Goal: Task Accomplishment & Management: Manage account settings

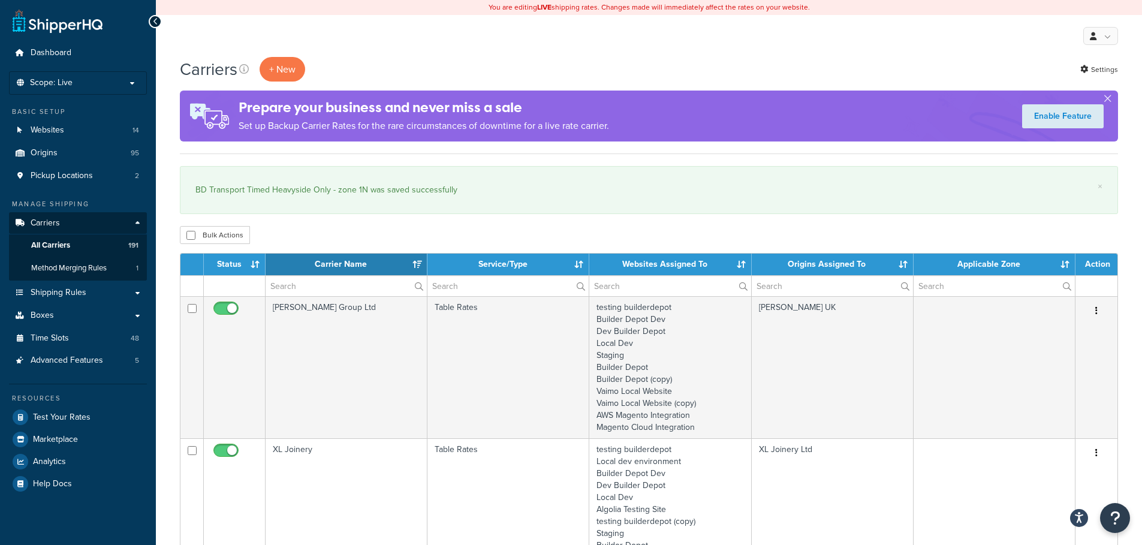
select select "15"
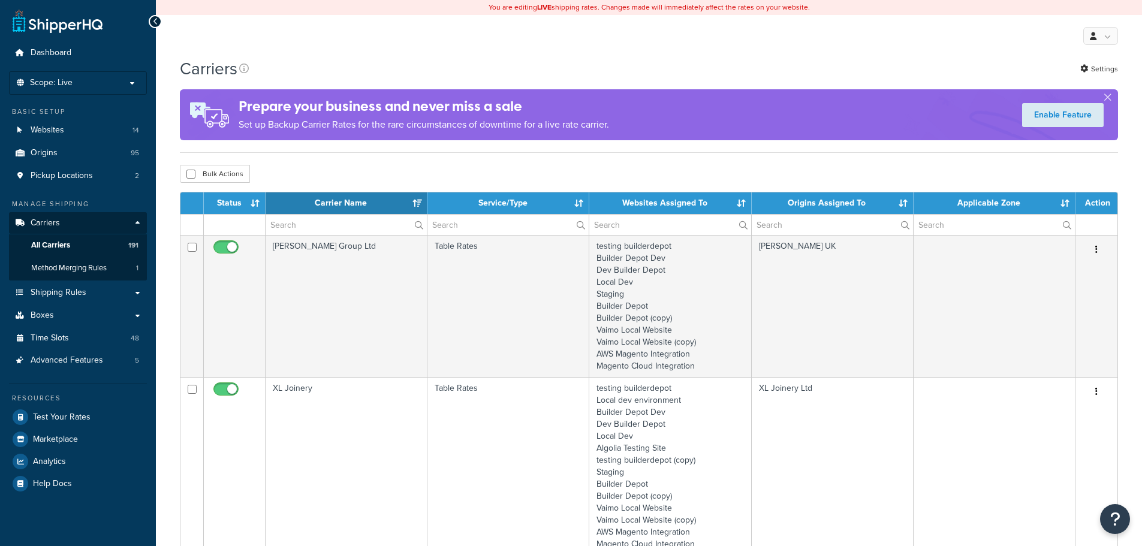
select select "15"
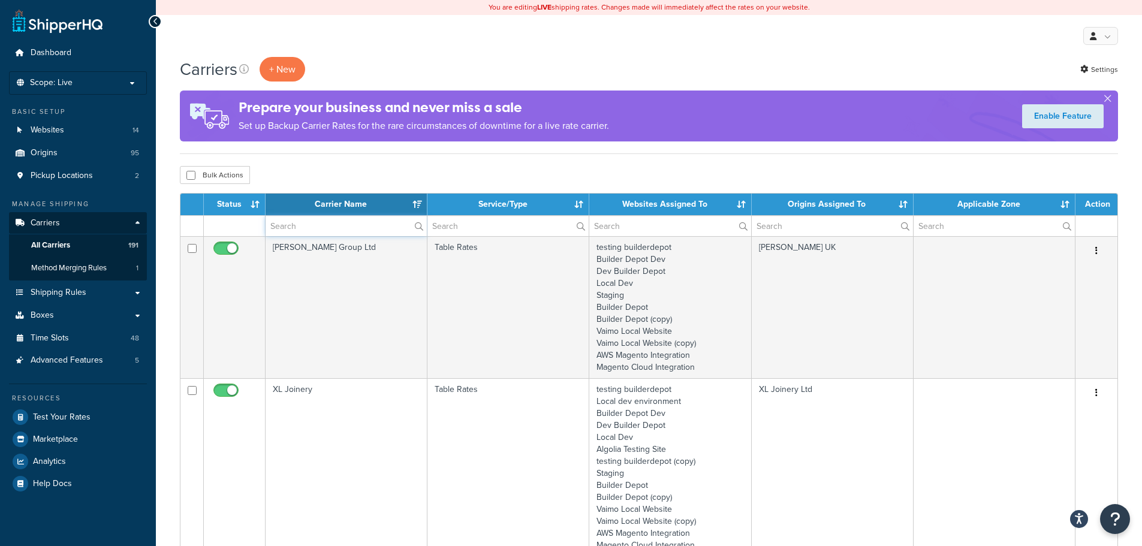
click at [294, 225] on input "text" at bounding box center [345, 226] width 161 height 20
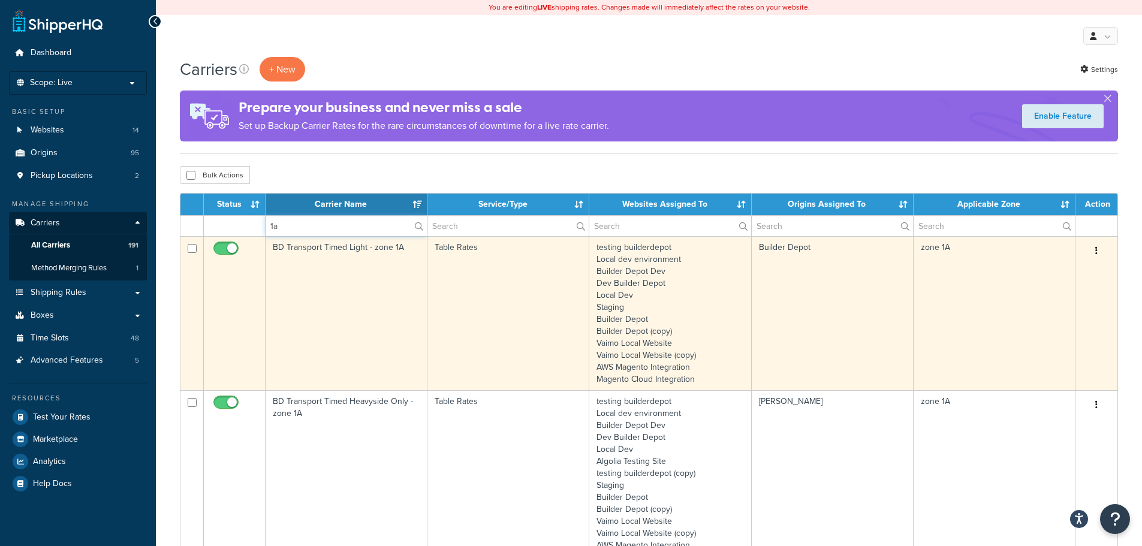
type input "1a"
click at [340, 314] on td "BD Transport Timed Light - zone 1A" at bounding box center [346, 313] width 162 height 154
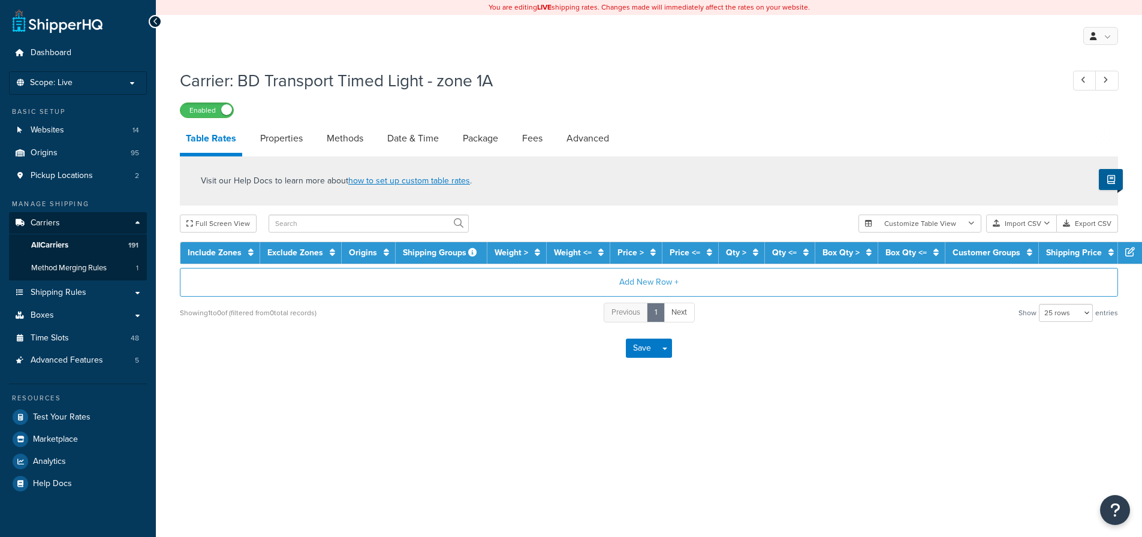
select select "25"
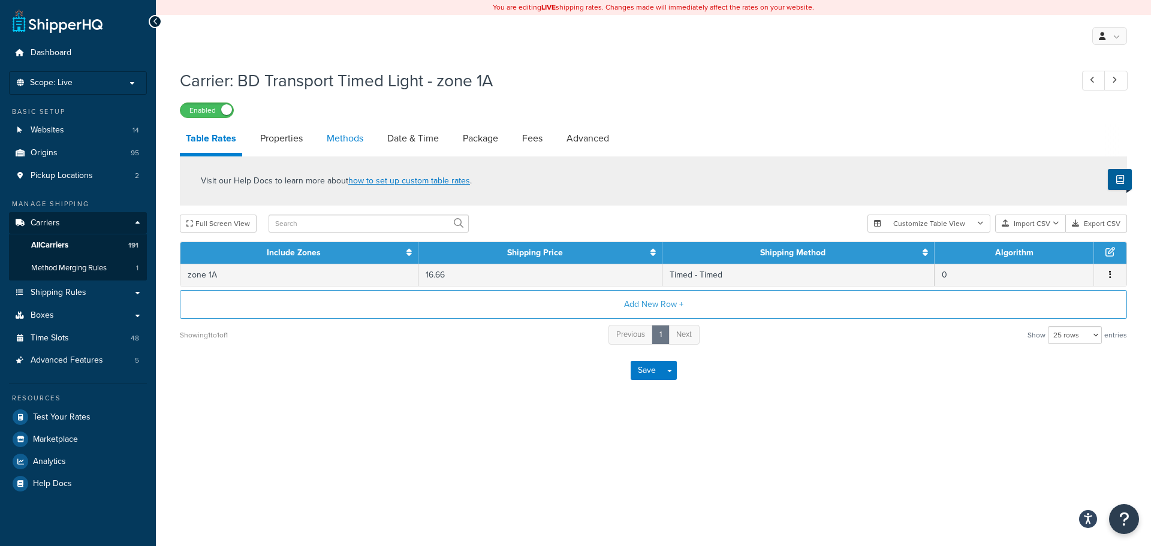
click at [335, 143] on link "Methods" at bounding box center [345, 138] width 49 height 29
select select "25"
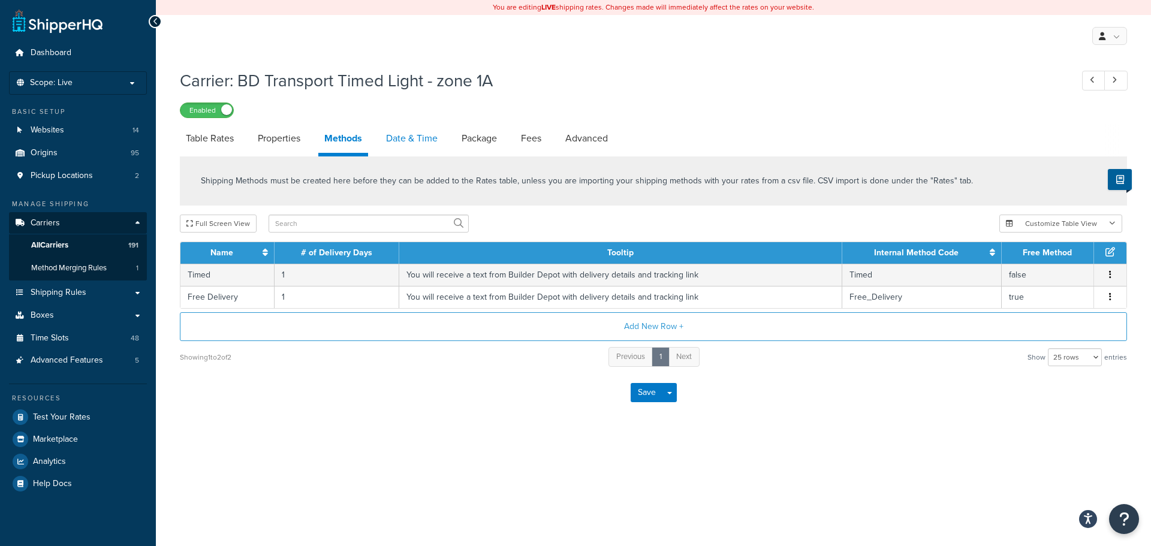
click at [426, 133] on link "Date & Time" at bounding box center [412, 138] width 64 height 29
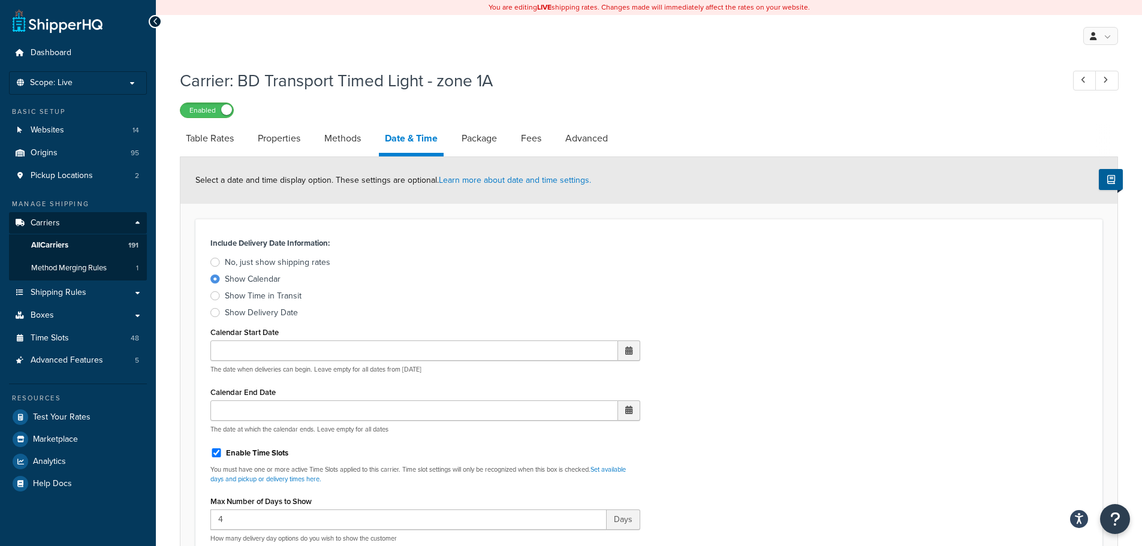
scroll to position [420, 0]
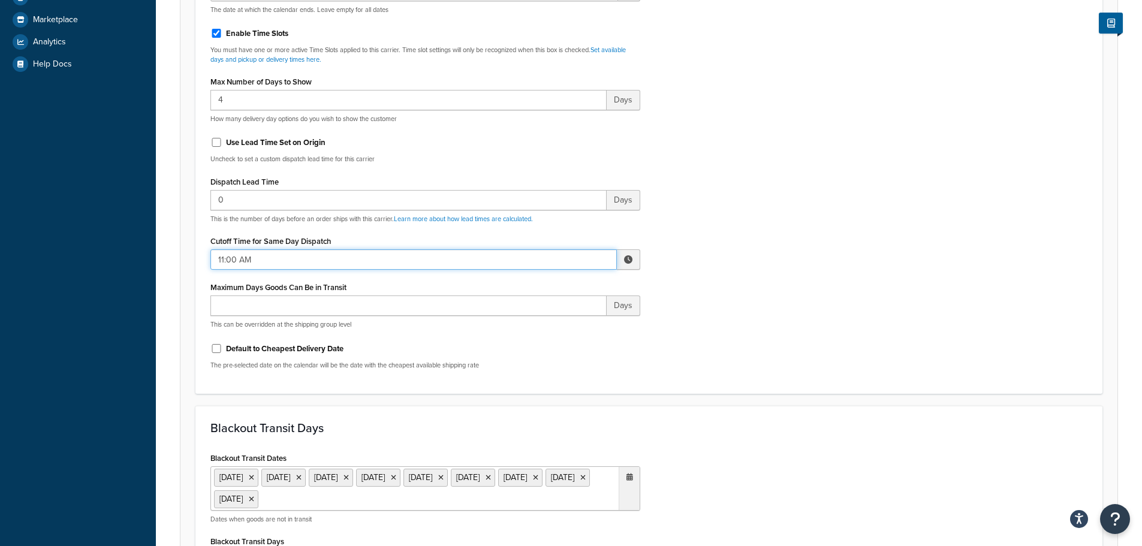
click at [240, 260] on input "11:00 AM" at bounding box center [413, 259] width 406 height 20
click at [541, 280] on span "▲" at bounding box center [540, 286] width 24 height 24
type input "12:00 PM"
click at [707, 307] on div "Include Delivery Date Information: No, just show shipping rates Show Calendar S…" at bounding box center [648, 97] width 895 height 564
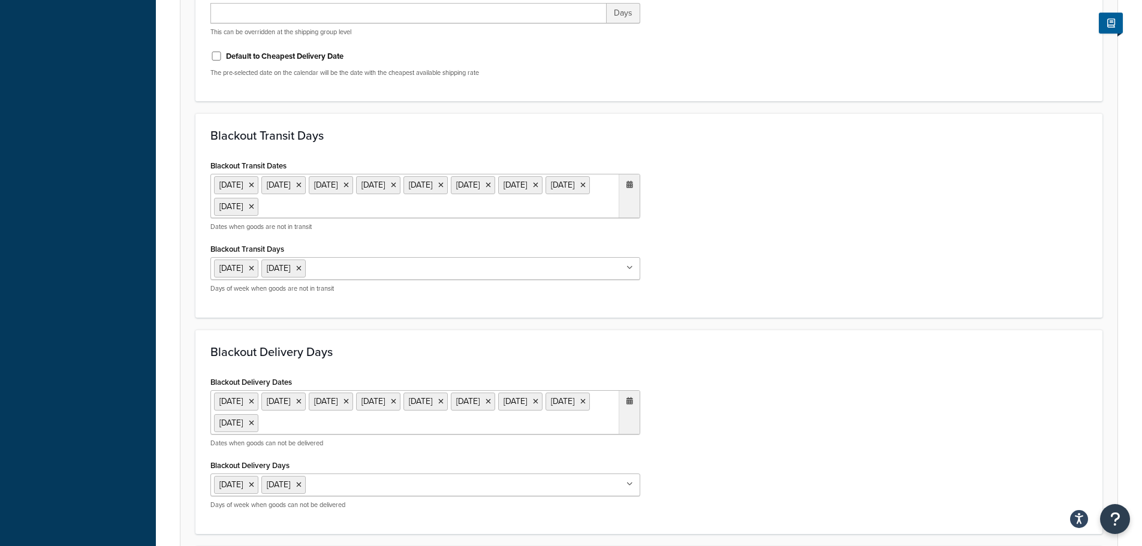
scroll to position [940, 0]
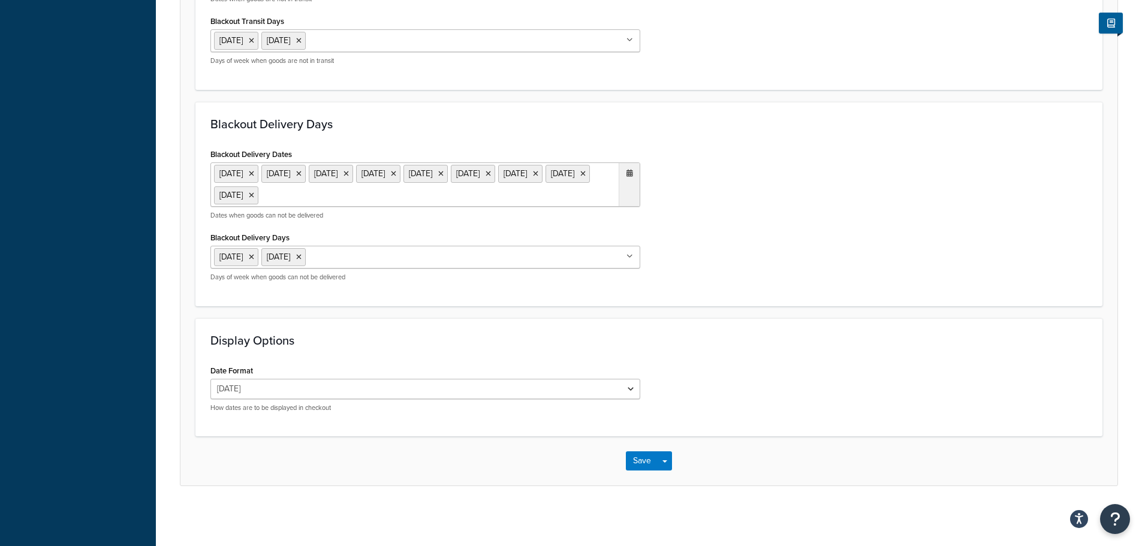
click at [639, 471] on div "Save Save Dropdown Save and Edit" at bounding box center [648, 460] width 937 height 49
click at [637, 470] on button "Save" at bounding box center [642, 460] width 32 height 19
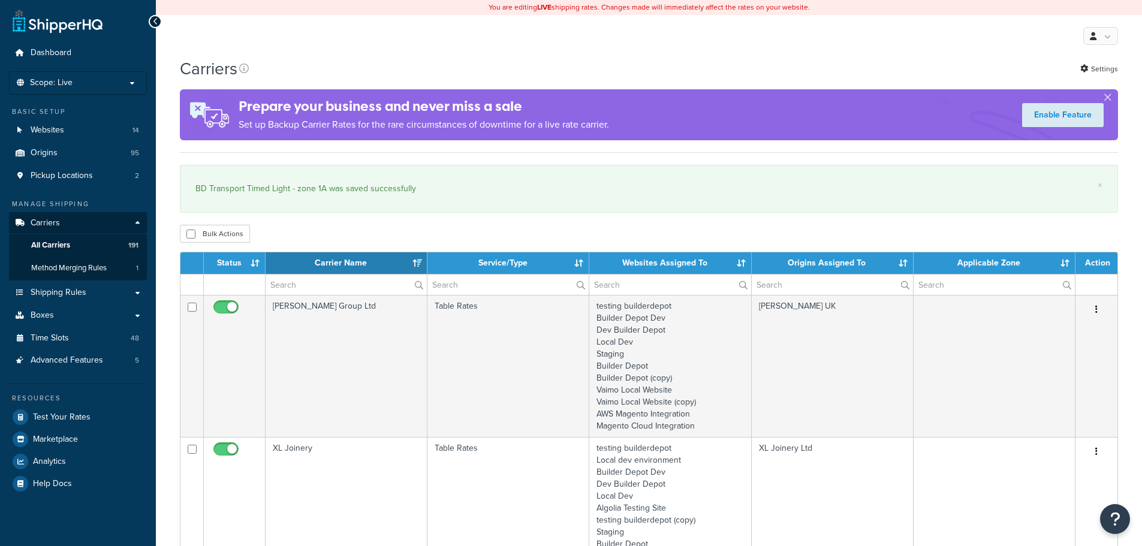
select select "15"
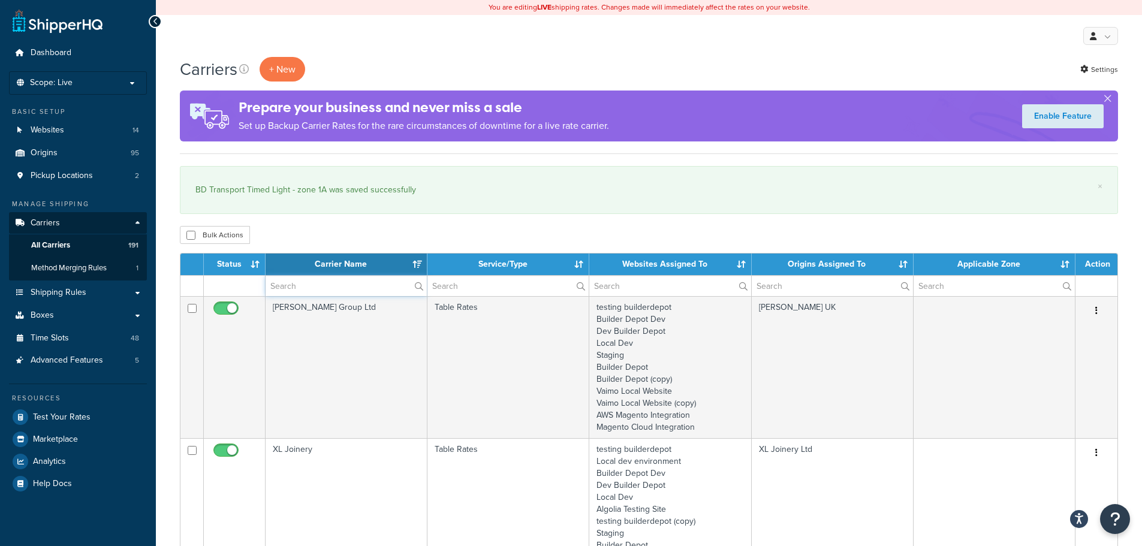
click at [276, 288] on input "text" at bounding box center [345, 286] width 161 height 20
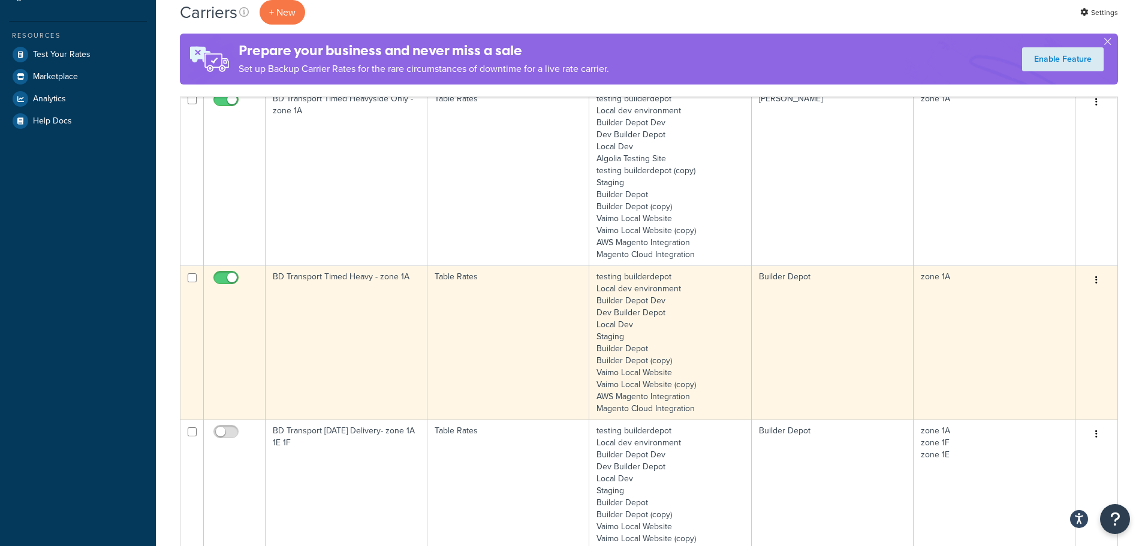
scroll to position [420, 0]
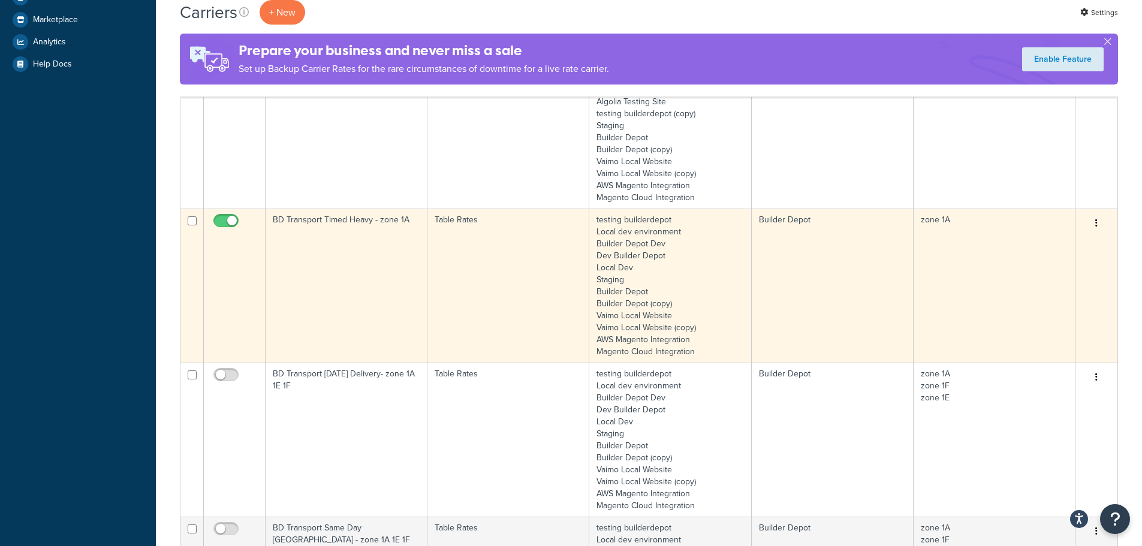
type input "1a"
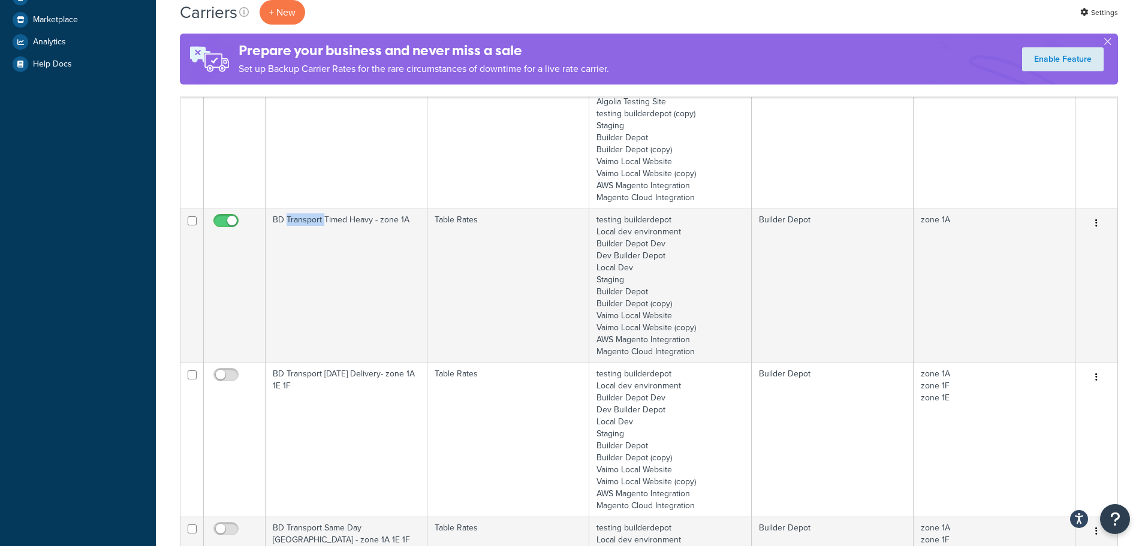
click at [316, 280] on td "BD Transport Timed Heavy - zone 1A" at bounding box center [346, 286] width 162 height 154
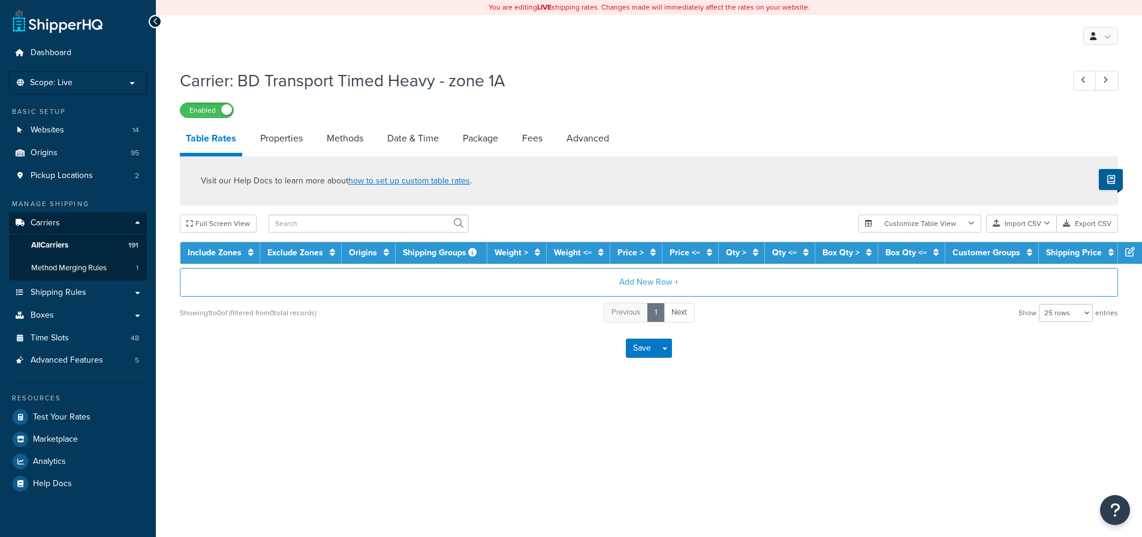
select select "25"
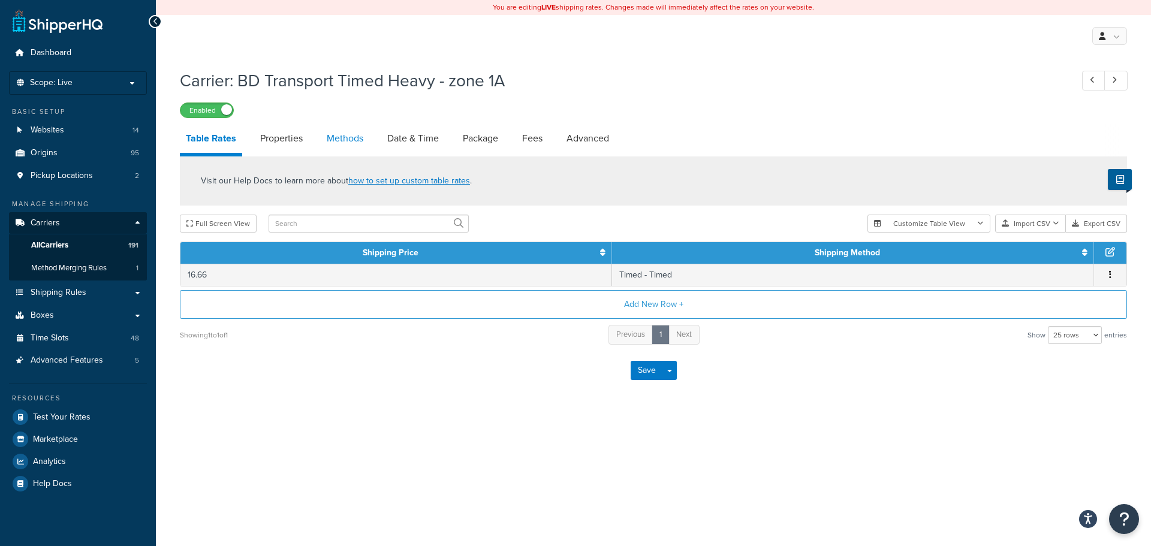
click at [346, 143] on link "Methods" at bounding box center [345, 138] width 49 height 29
select select "25"
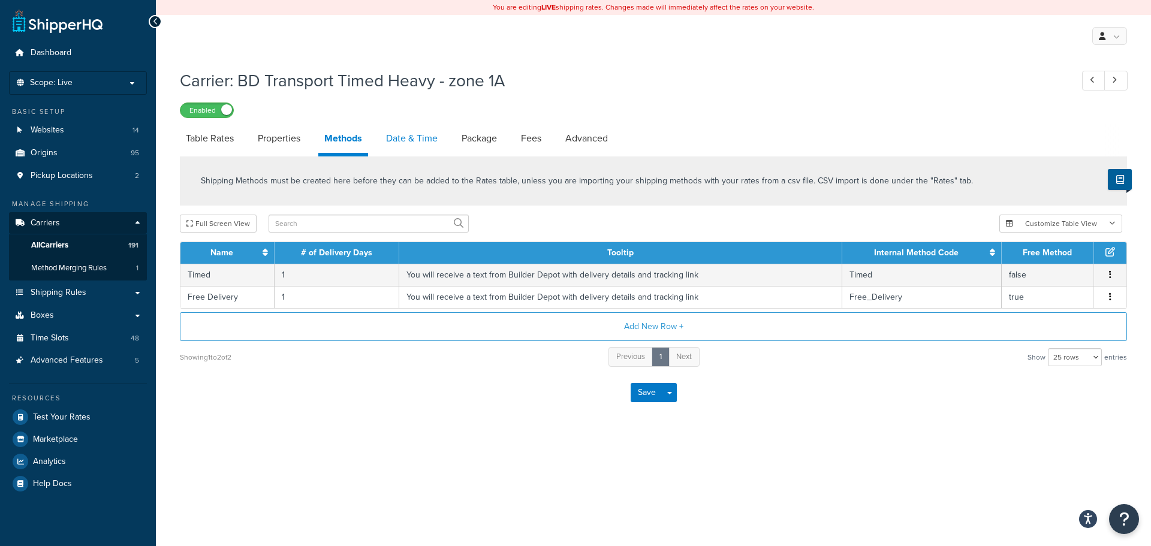
click at [427, 140] on link "Date & Time" at bounding box center [412, 138] width 64 height 29
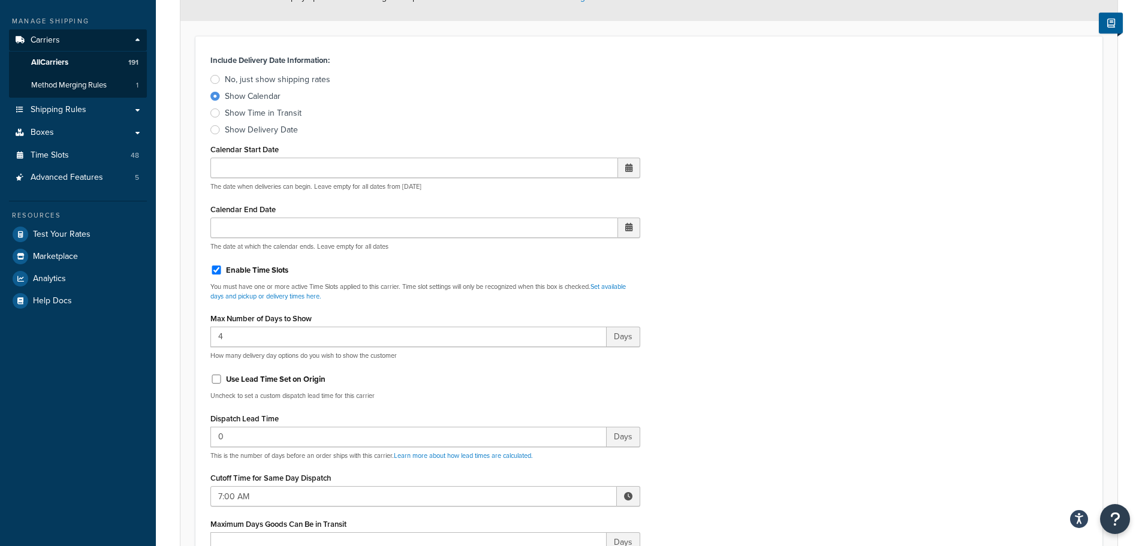
scroll to position [420, 0]
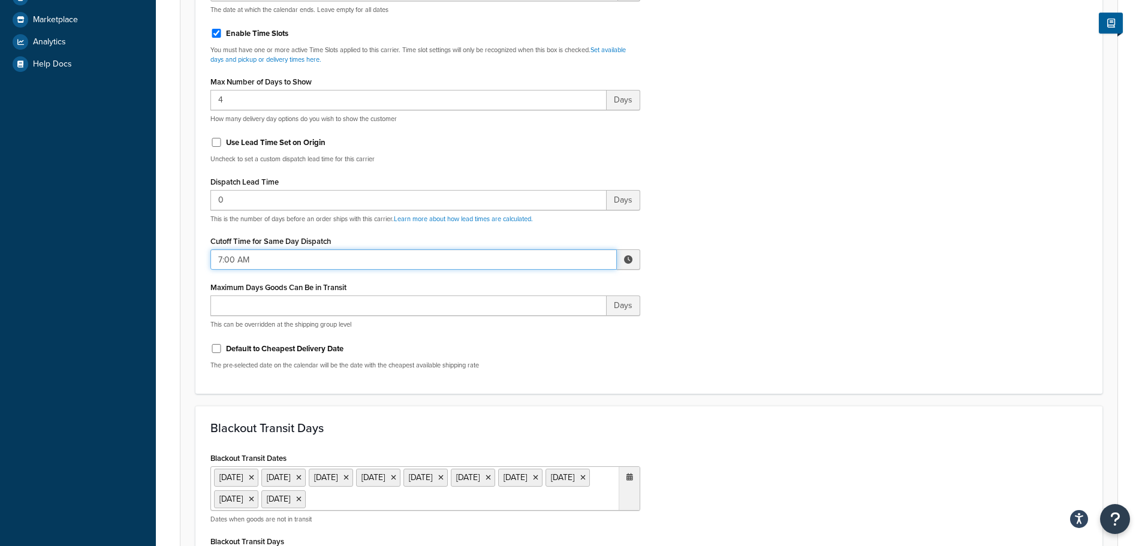
click at [243, 256] on input "7:00 AM" at bounding box center [413, 259] width 406 height 20
click at [543, 280] on span "▲" at bounding box center [540, 286] width 24 height 24
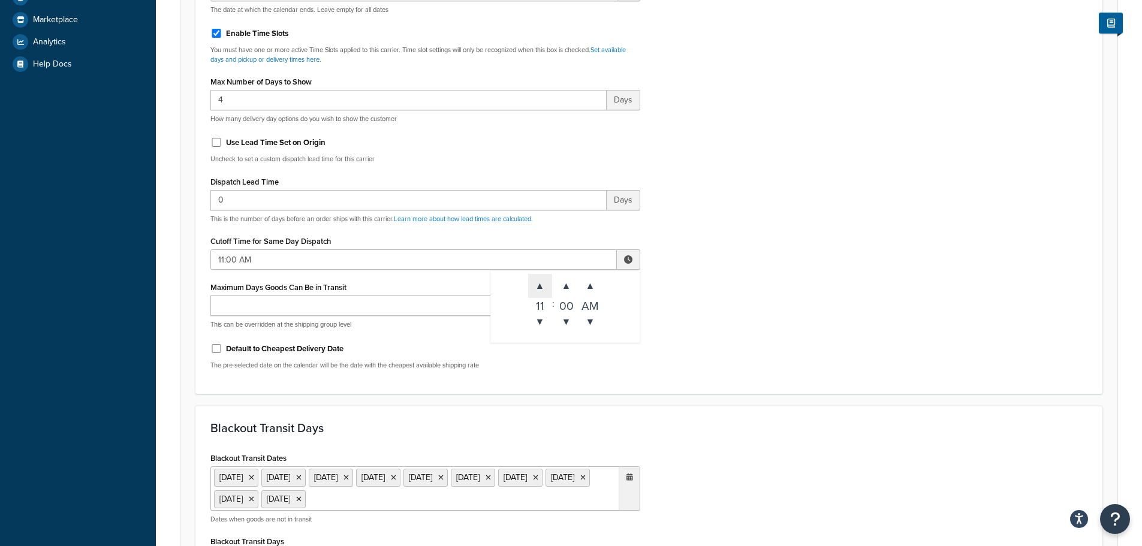
click at [543, 280] on span "▲" at bounding box center [540, 286] width 24 height 24
type input "12:00 PM"
click at [872, 294] on div "Include Delivery Date Information: No, just show shipping rates Show Calendar S…" at bounding box center [648, 97] width 895 height 564
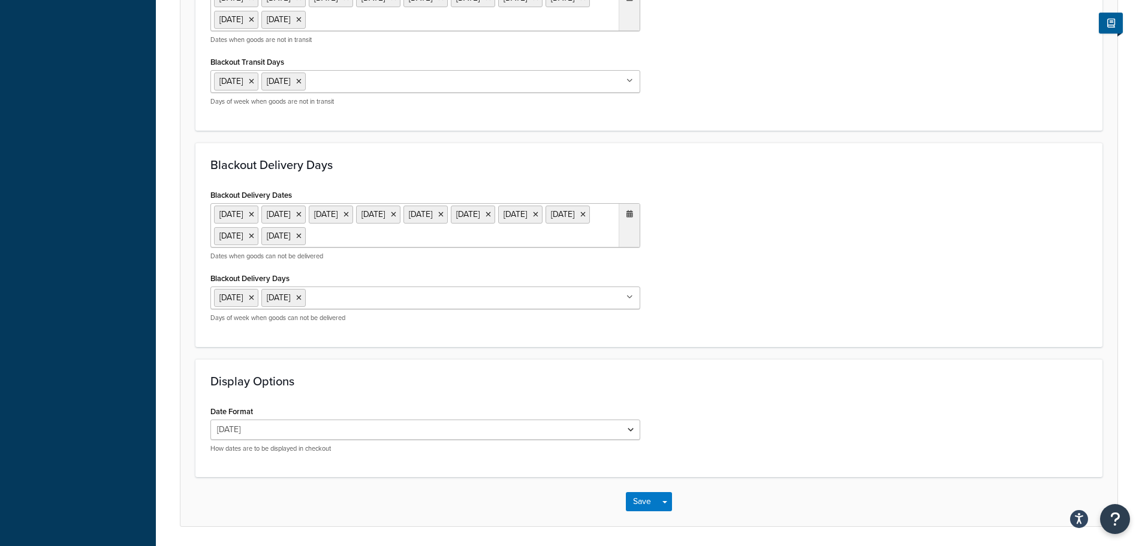
scroll to position [940, 0]
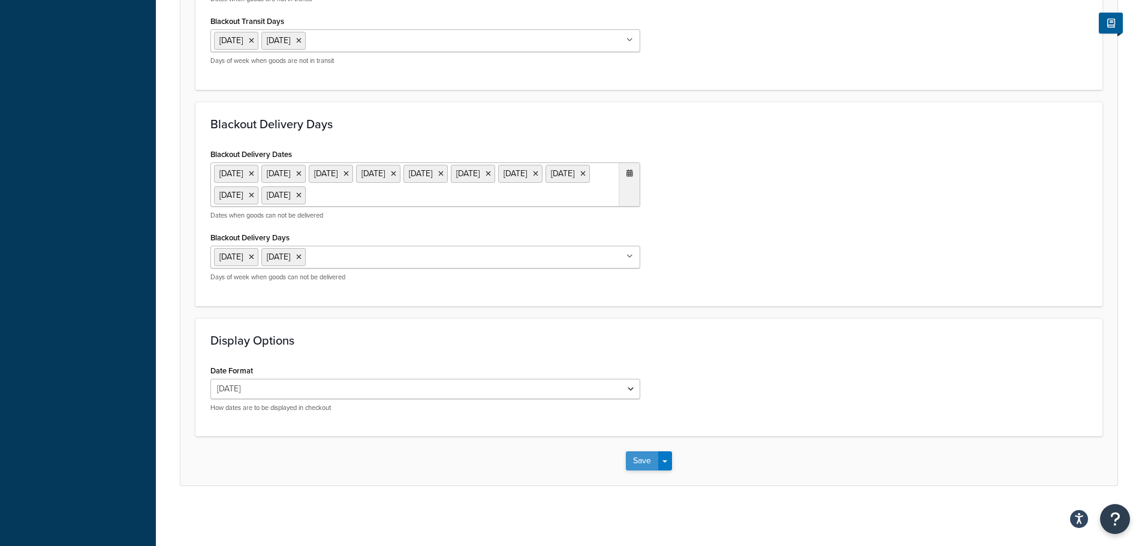
click at [636, 460] on button "Save" at bounding box center [642, 460] width 32 height 19
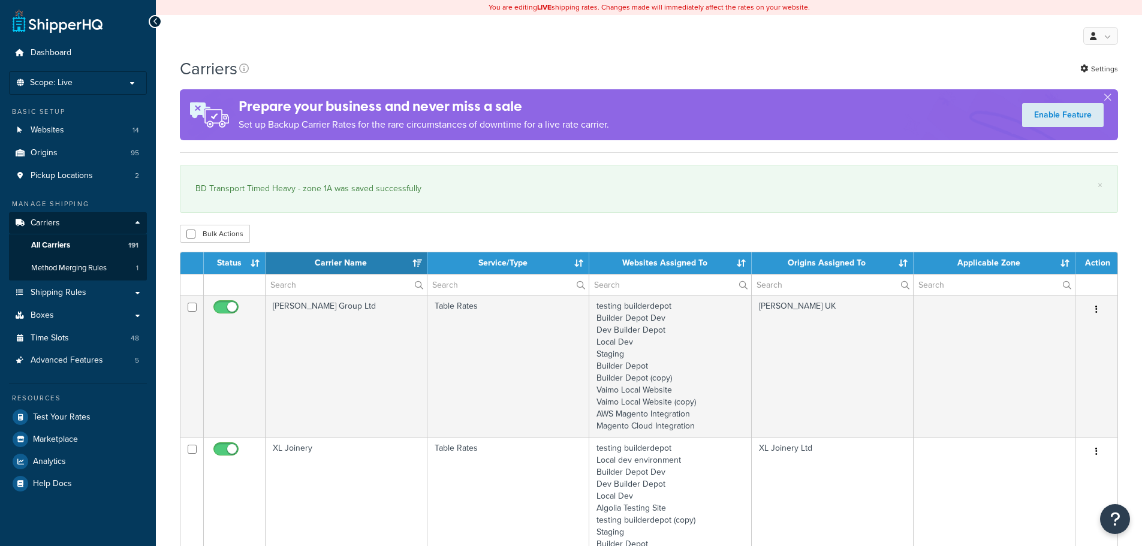
select select "15"
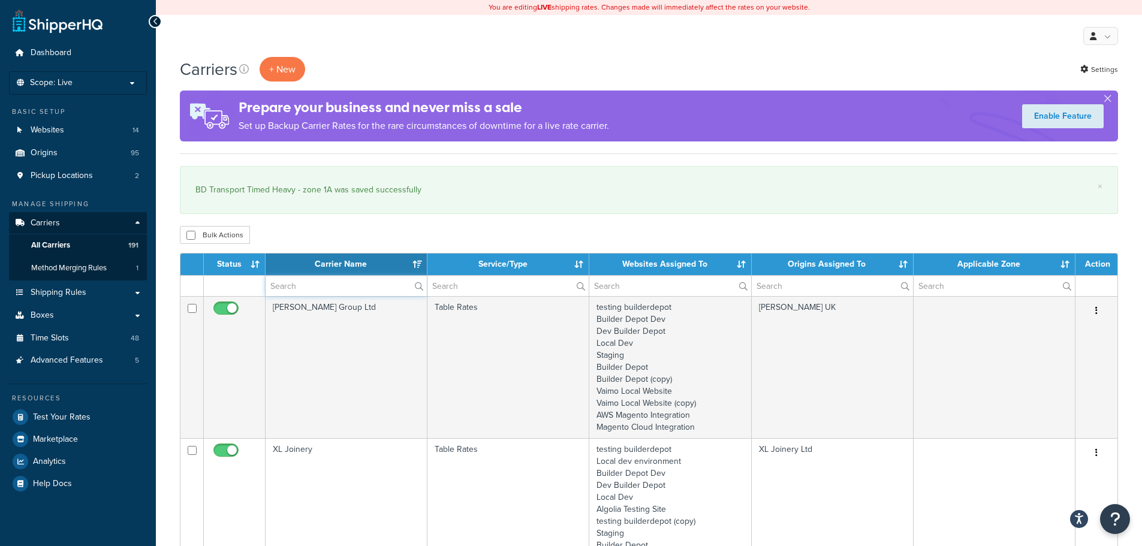
click at [288, 289] on input "text" at bounding box center [345, 286] width 161 height 20
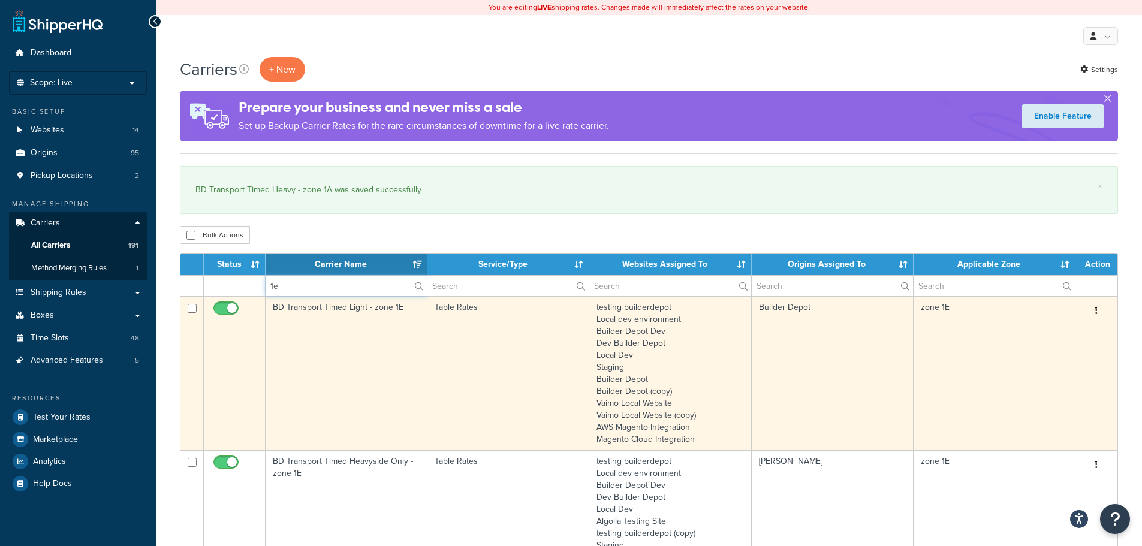
type input "1e"
click at [294, 330] on td "BD Transport Timed Light - zone 1E" at bounding box center [346, 373] width 162 height 154
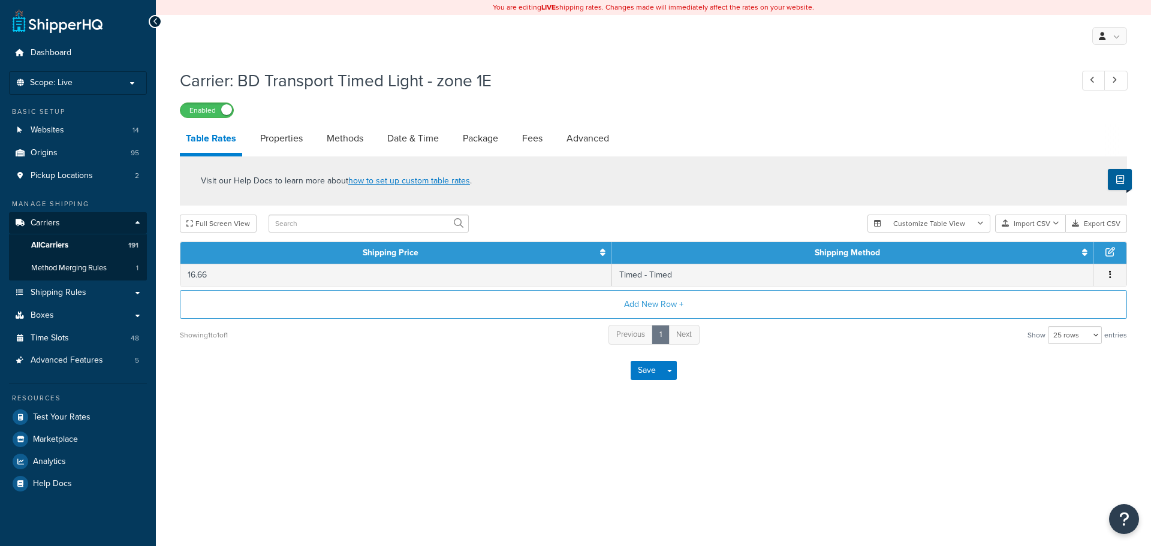
select select "25"
click at [343, 132] on link "Methods" at bounding box center [345, 138] width 49 height 29
select select "25"
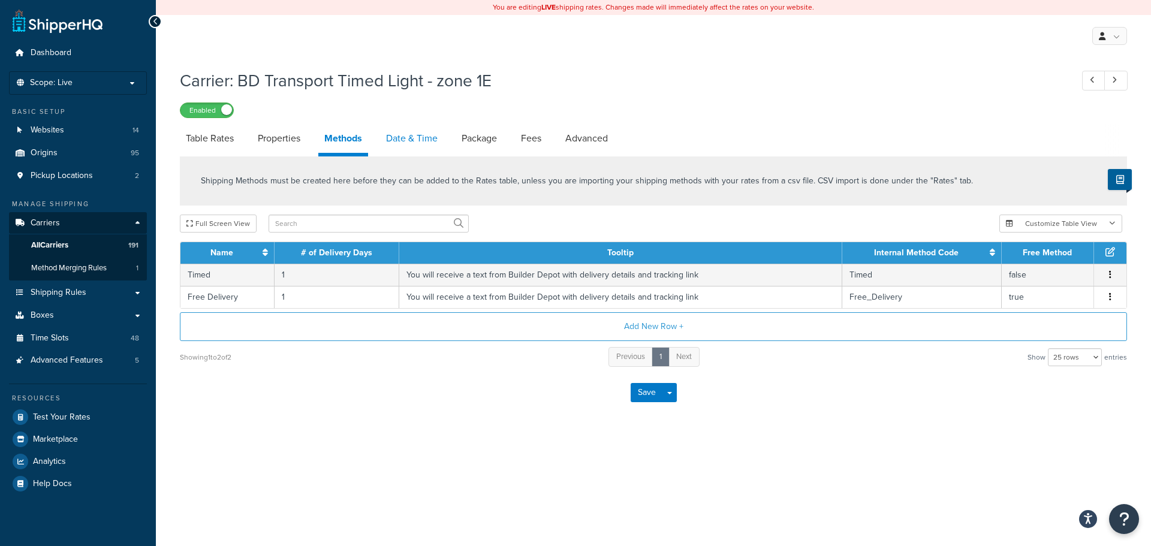
click at [397, 140] on link "Date & Time" at bounding box center [412, 138] width 64 height 29
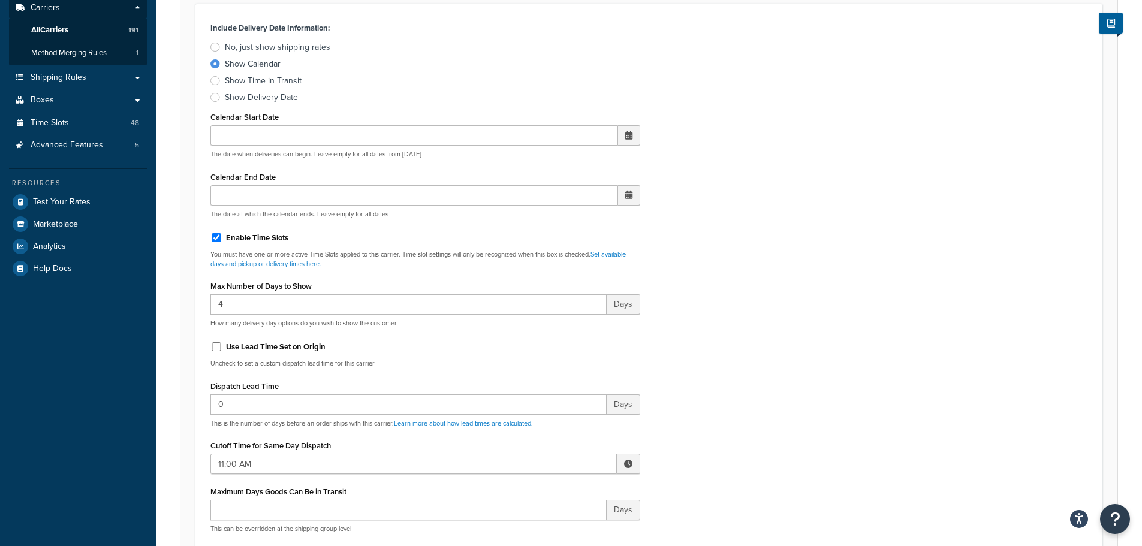
scroll to position [420, 0]
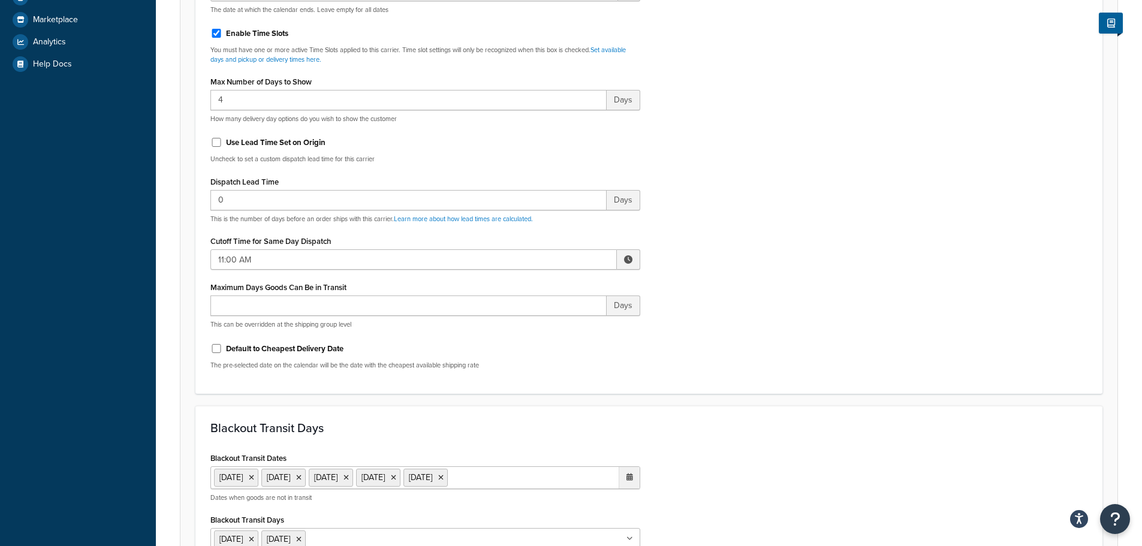
click at [240, 249] on div "Cutoff Time for Same Day Dispatch 11:00 AM ▲ 11 ▼ : ▲ 00 ▼ ▲ AM ▼" at bounding box center [425, 251] width 430 height 37
click at [295, 262] on input "11:00 AM" at bounding box center [413, 259] width 406 height 20
click at [541, 283] on span "▲" at bounding box center [540, 286] width 24 height 24
type input "12:00 PM"
click at [703, 282] on div "Include Delivery Date Information: No, just show shipping rates Show Calendar S…" at bounding box center [648, 97] width 895 height 564
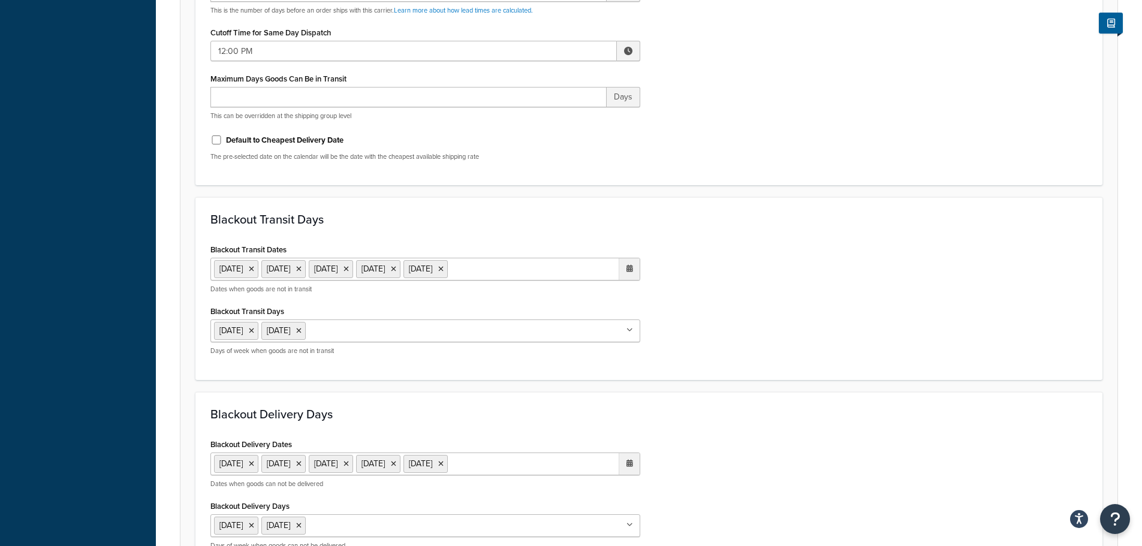
scroll to position [897, 0]
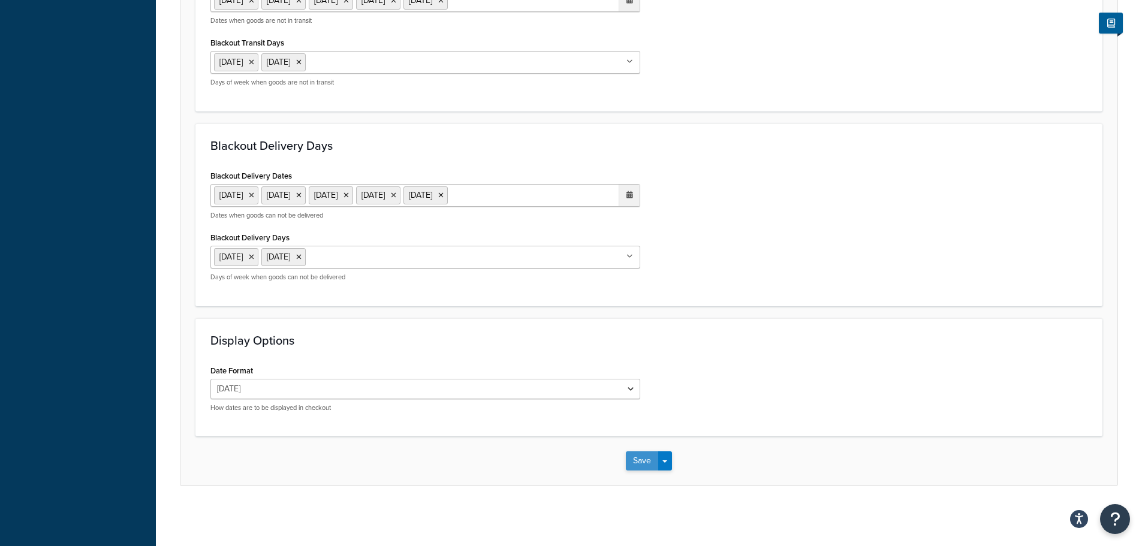
click at [633, 458] on button "Save" at bounding box center [642, 460] width 32 height 19
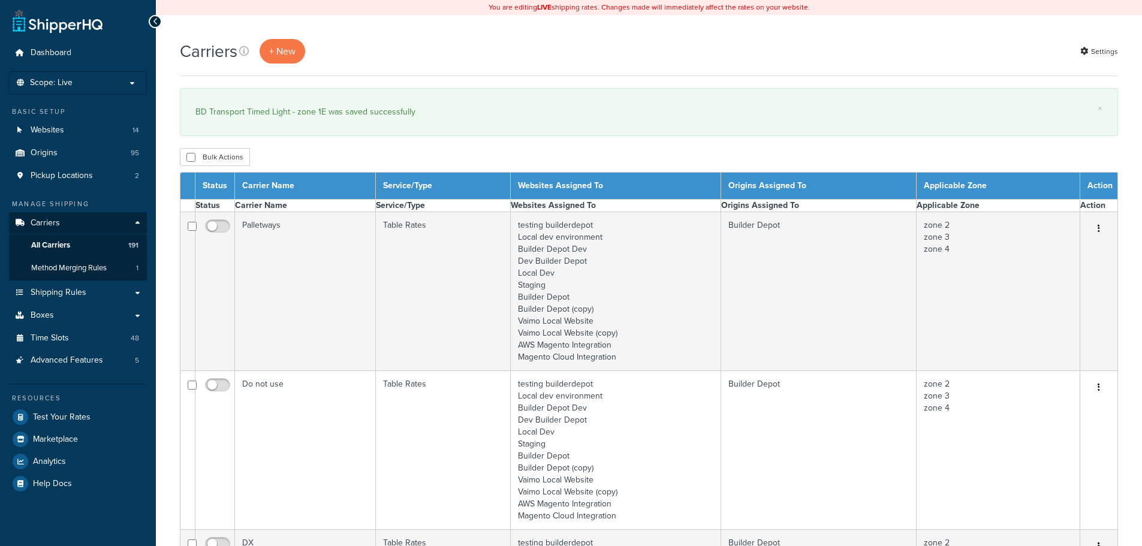
select select "15"
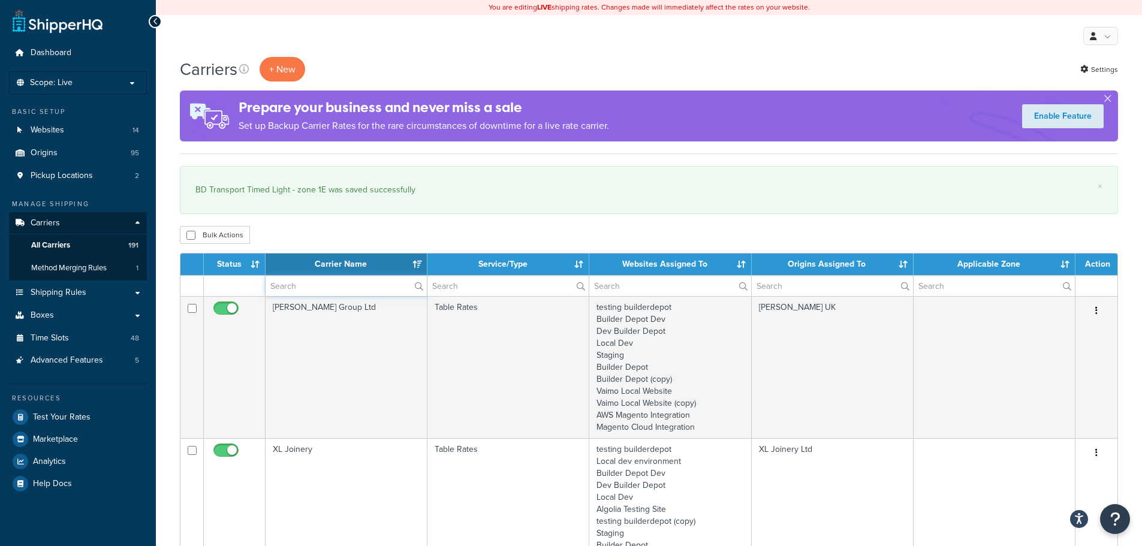
click at [274, 289] on input "text" at bounding box center [345, 286] width 161 height 20
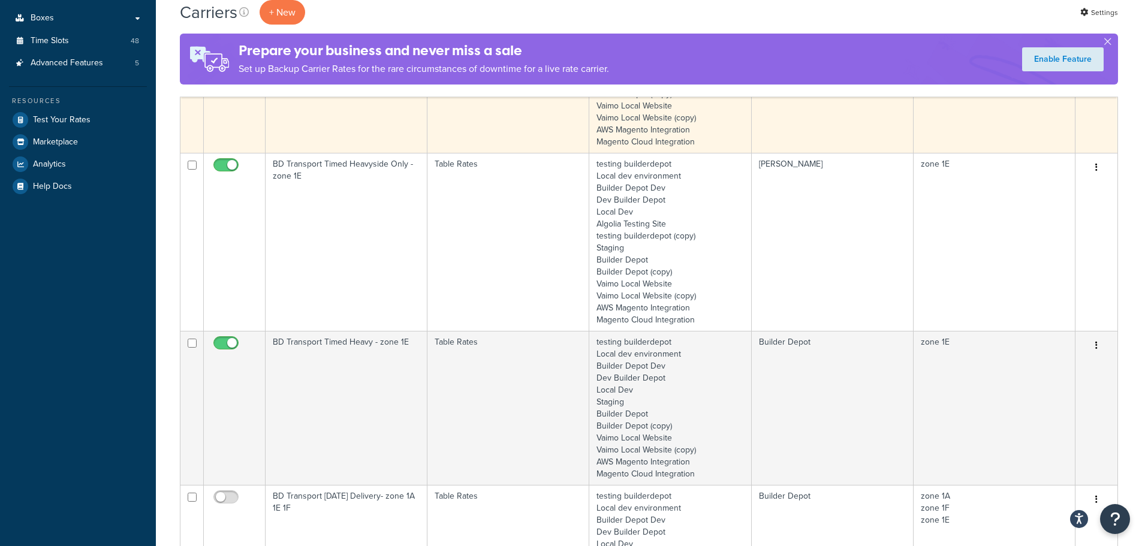
scroll to position [300, 0]
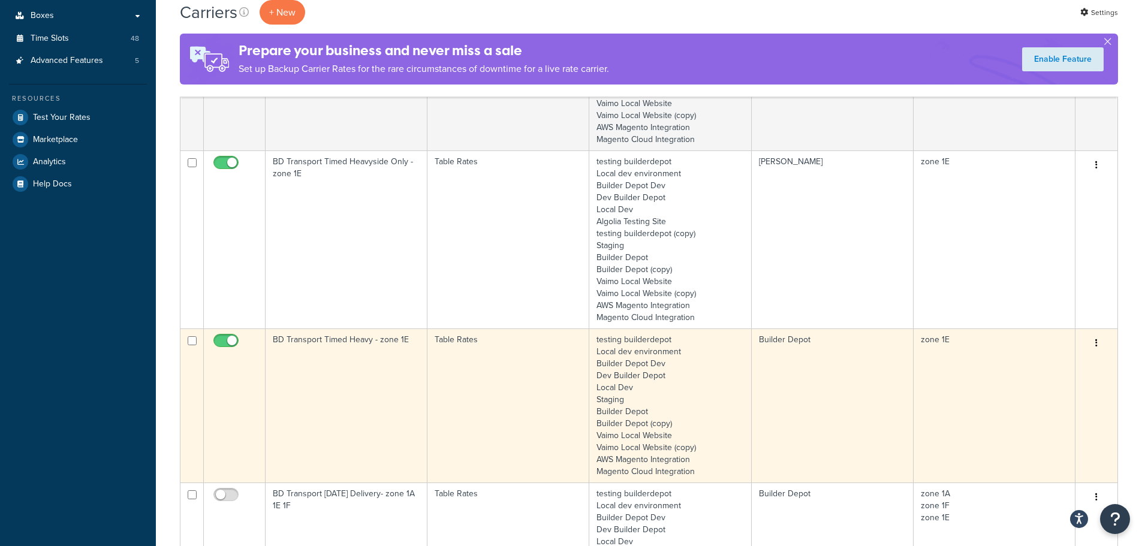
type input "1e"
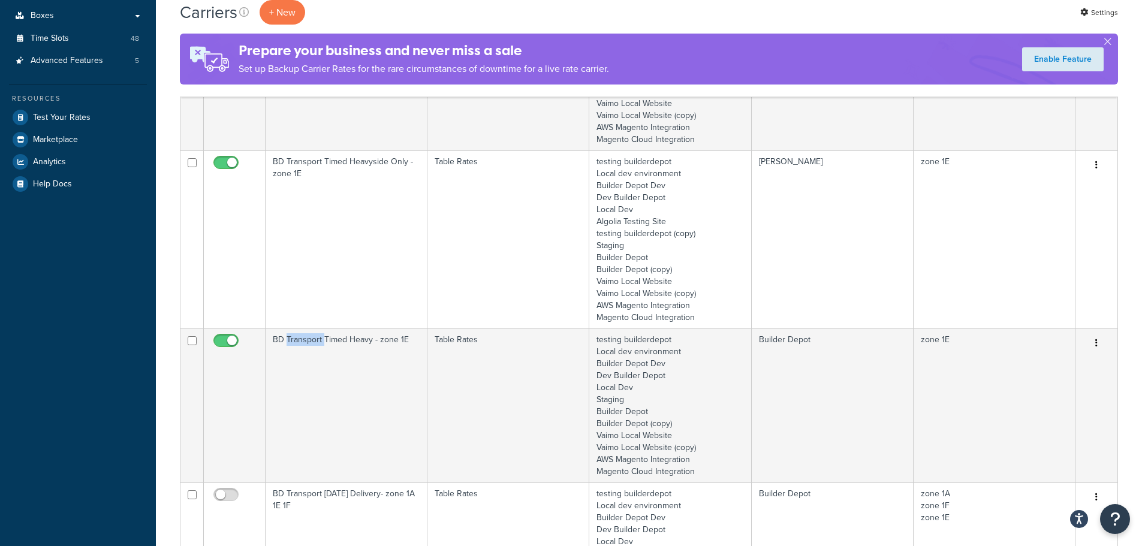
click at [319, 357] on td "BD Transport Timed Heavy - zone 1E" at bounding box center [346, 405] width 162 height 154
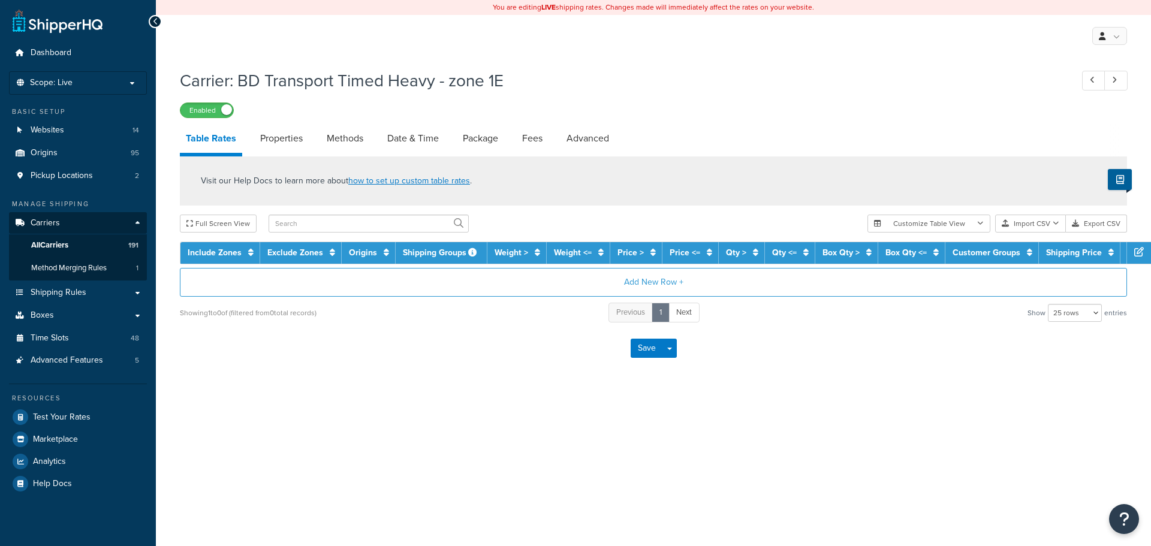
select select "25"
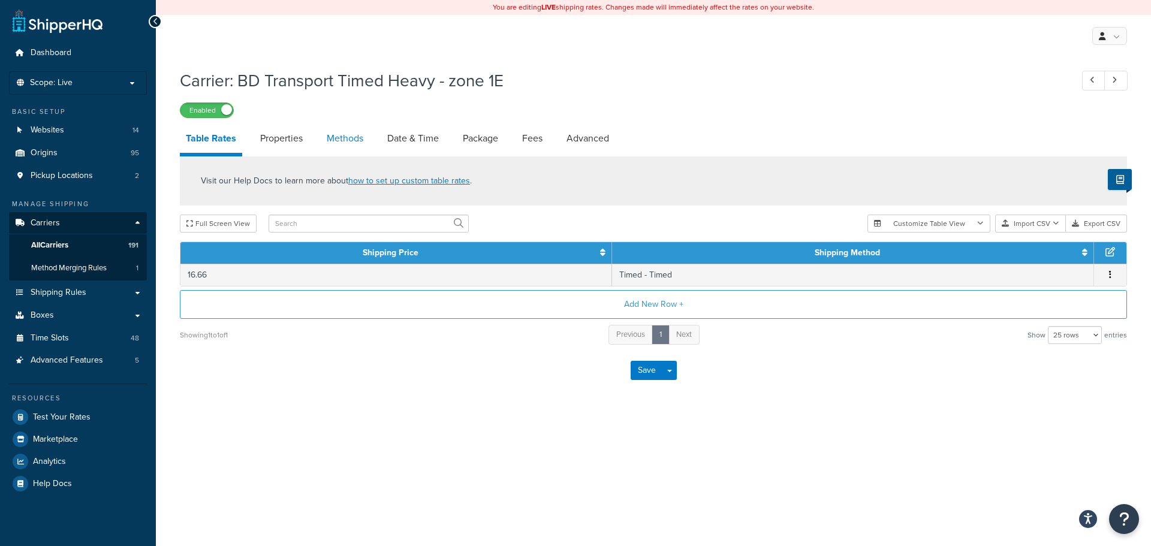
click at [341, 140] on link "Methods" at bounding box center [345, 138] width 49 height 29
select select "25"
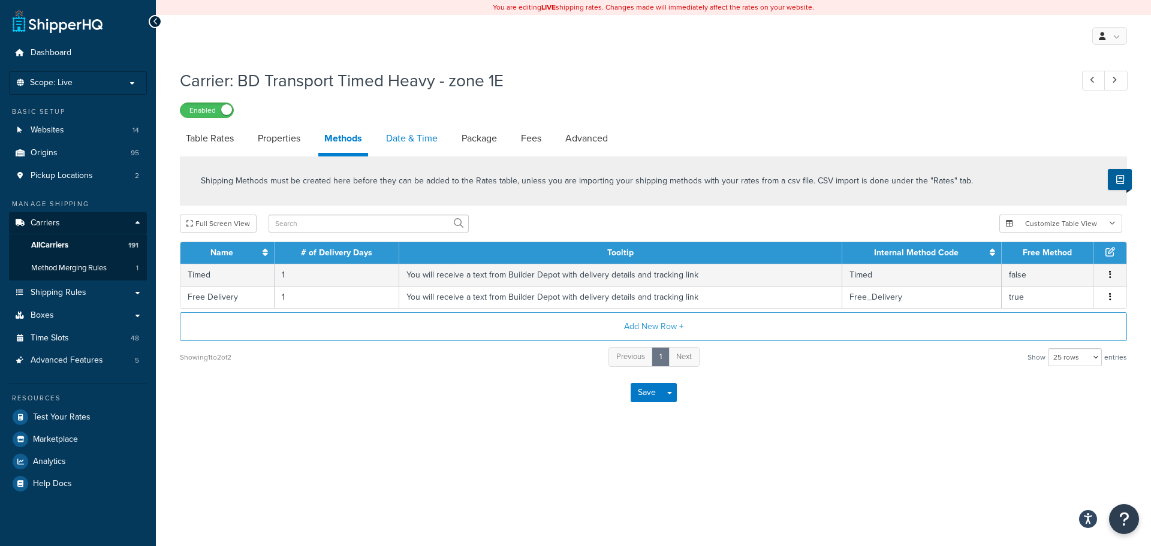
click at [403, 140] on link "Date & Time" at bounding box center [412, 138] width 64 height 29
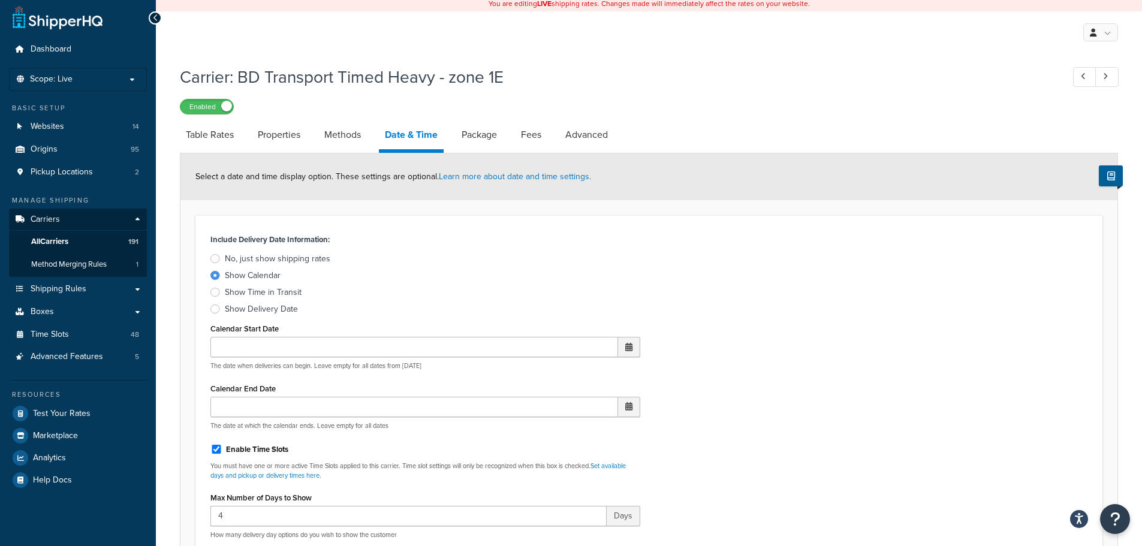
scroll to position [360, 0]
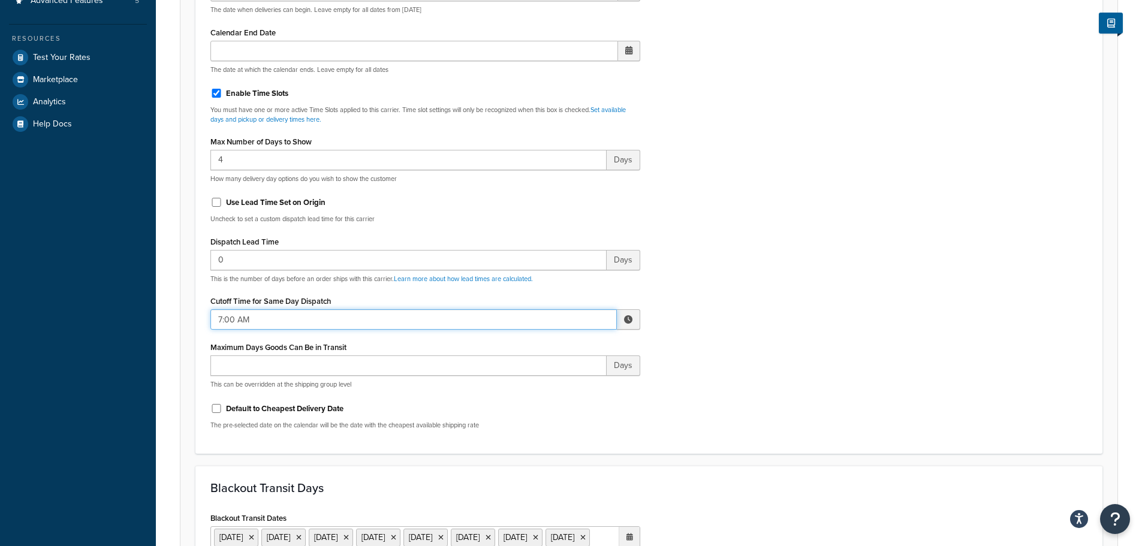
click at [238, 324] on input "7:00 AM" at bounding box center [413, 319] width 406 height 20
click at [547, 348] on span "▲" at bounding box center [540, 346] width 24 height 24
click at [548, 348] on span "▲" at bounding box center [540, 346] width 24 height 24
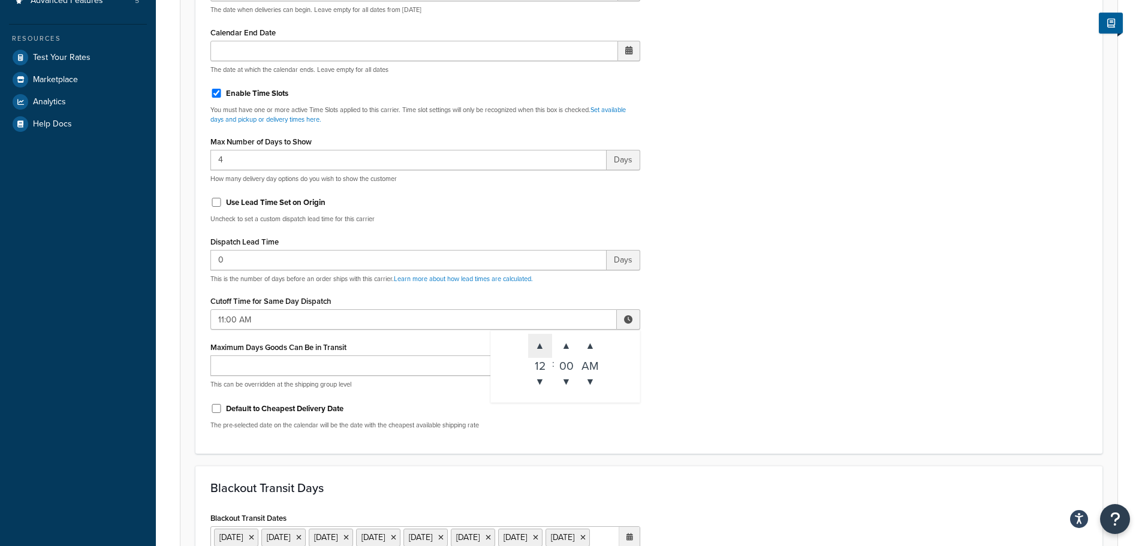
click at [548, 349] on span "▲" at bounding box center [540, 346] width 24 height 24
type input "12:00 PM"
click at [712, 349] on div "Include Delivery Date Information: No, just show shipping rates Show Calendar S…" at bounding box center [648, 157] width 895 height 564
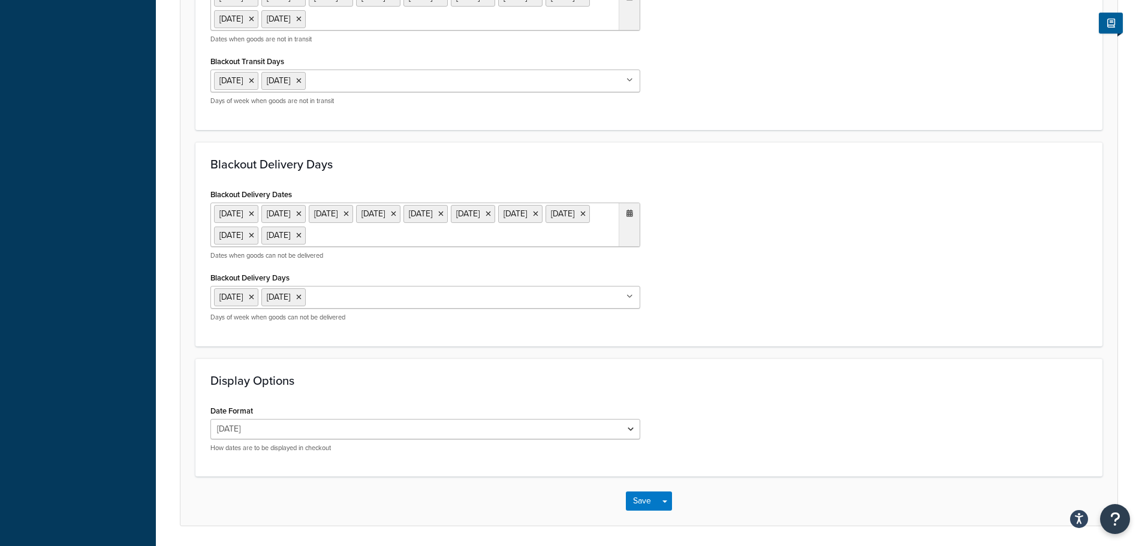
scroll to position [940, 0]
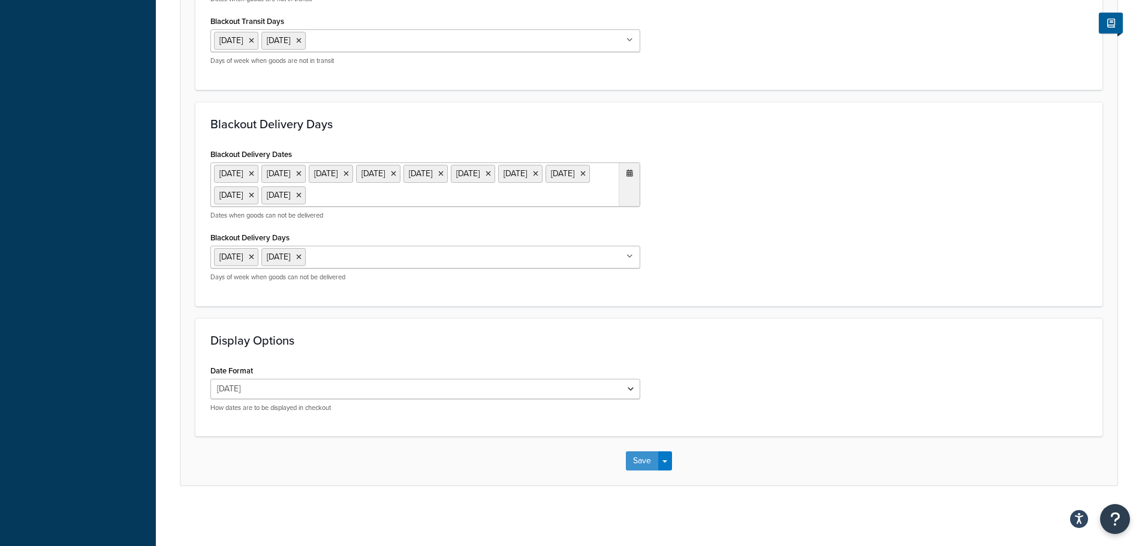
click at [633, 462] on button "Save" at bounding box center [642, 460] width 32 height 19
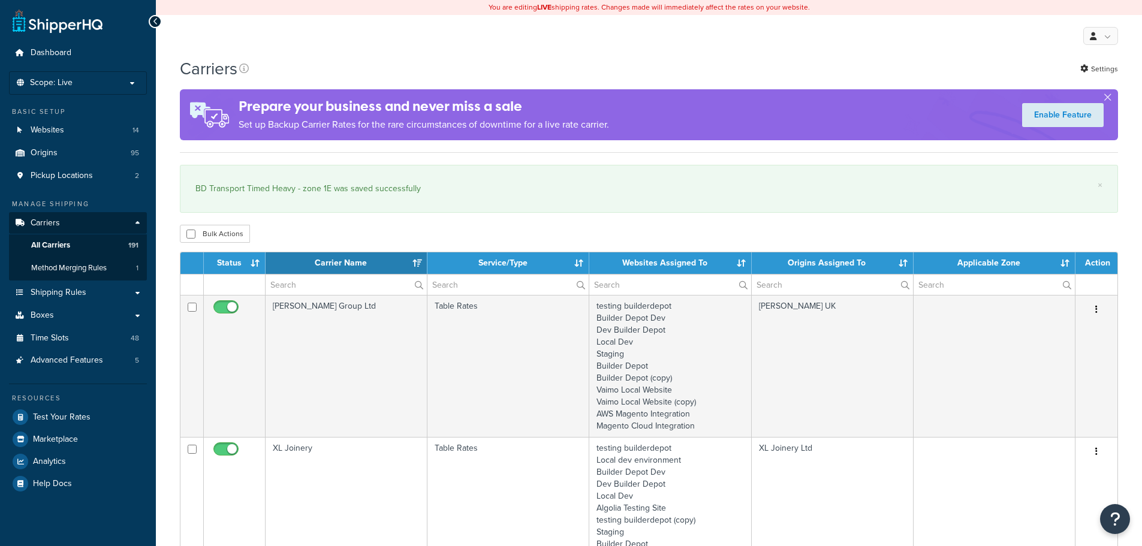
select select "15"
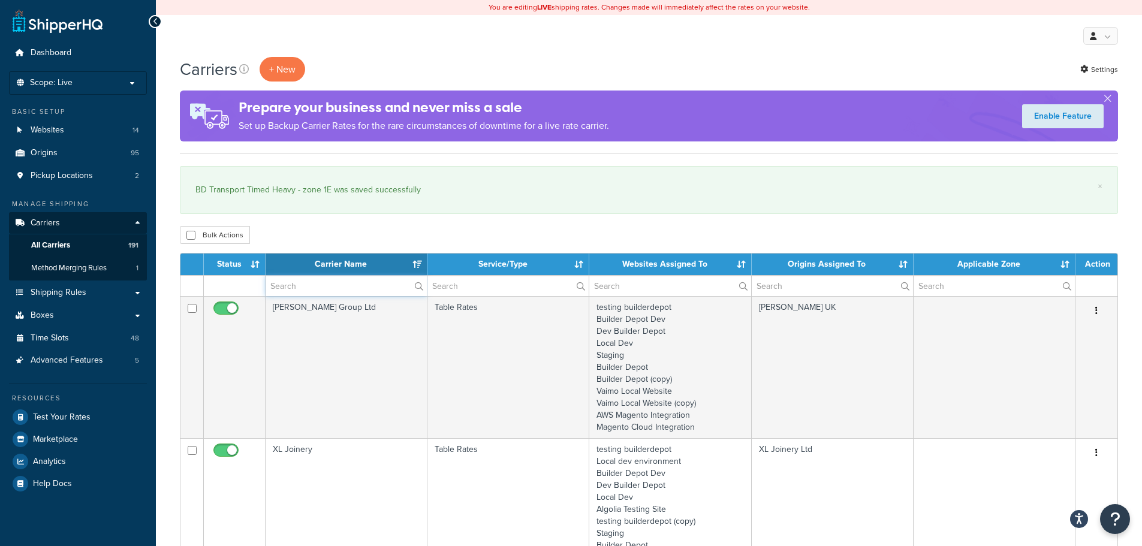
click at [281, 283] on input "text" at bounding box center [345, 286] width 161 height 20
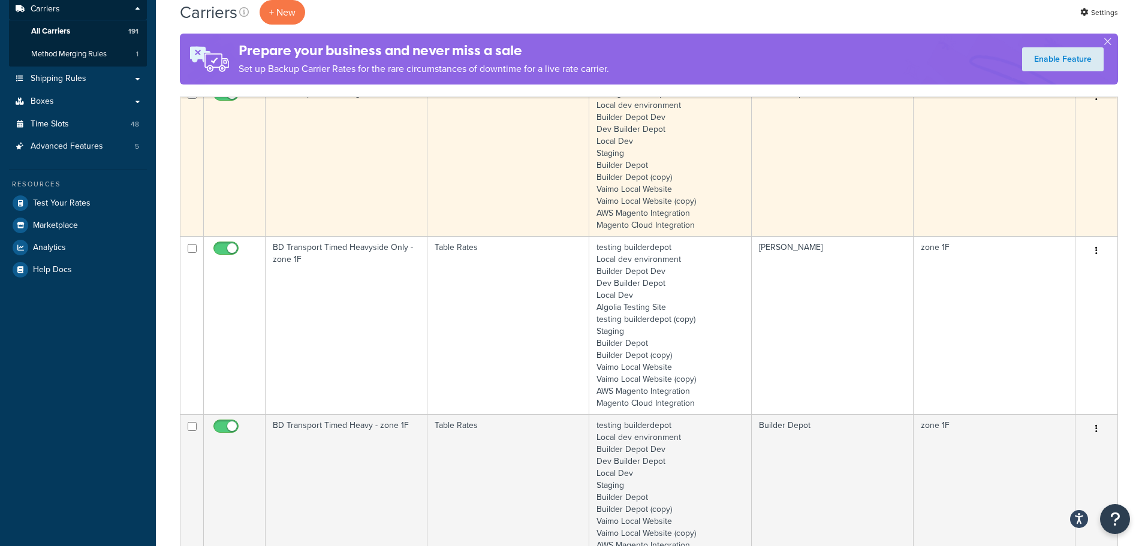
scroll to position [240, 0]
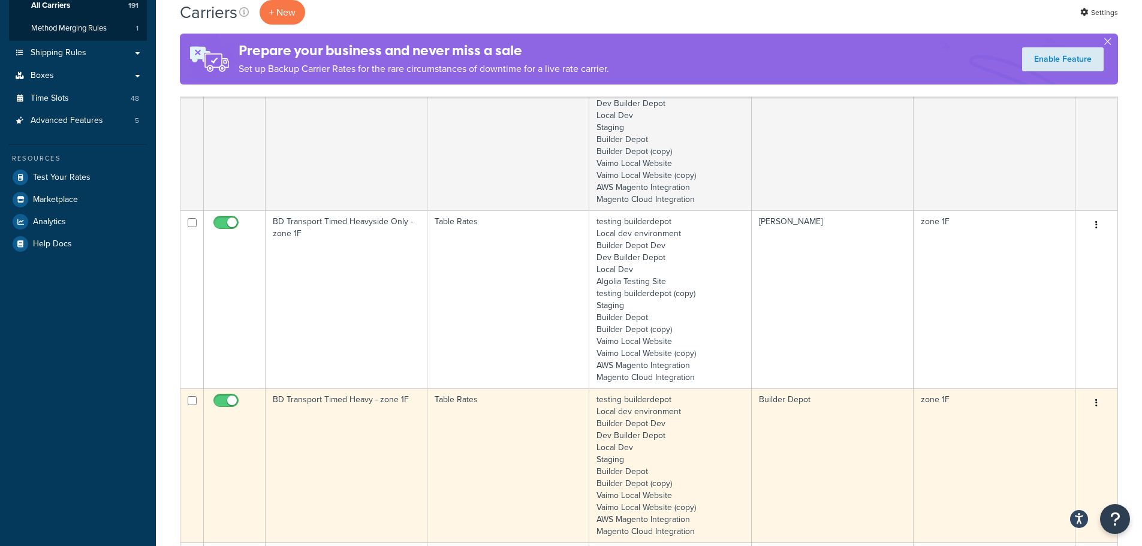
type input "1f"
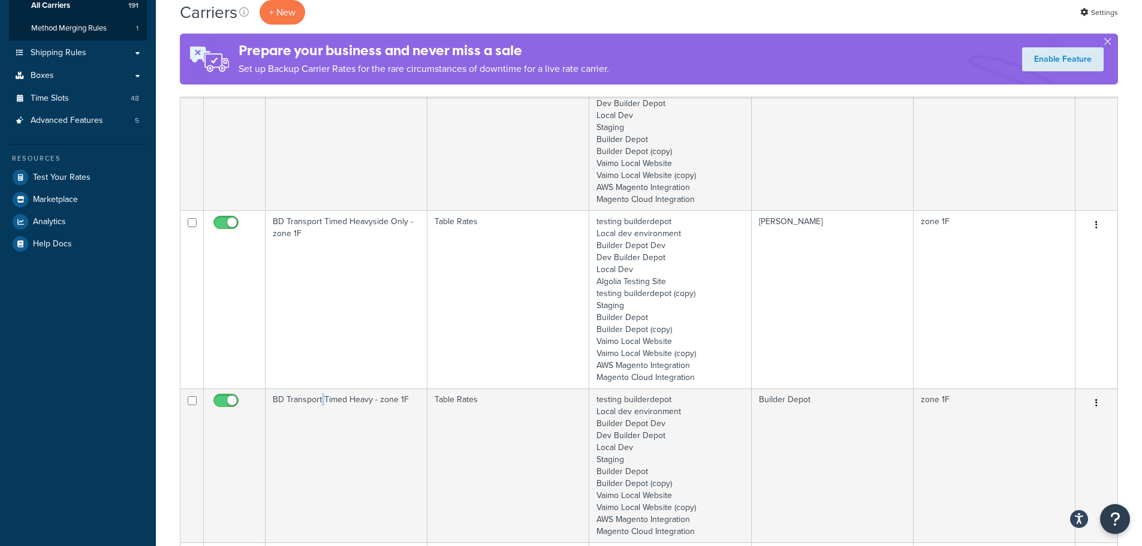
click at [320, 401] on td "BD Transport Timed Heavy - zone 1F" at bounding box center [346, 465] width 162 height 154
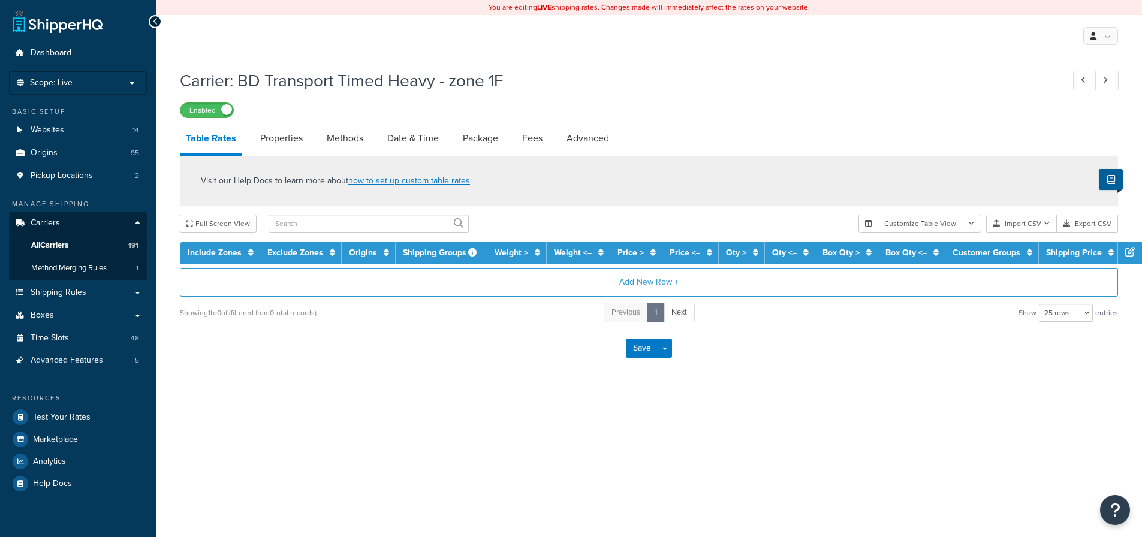
select select "25"
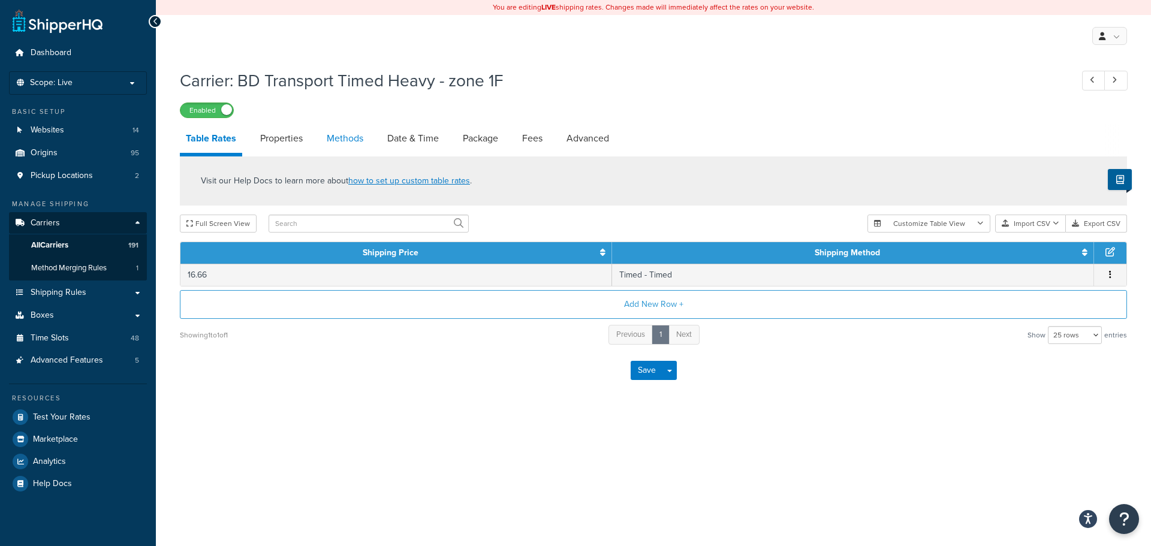
click at [354, 137] on link "Methods" at bounding box center [345, 138] width 49 height 29
select select "25"
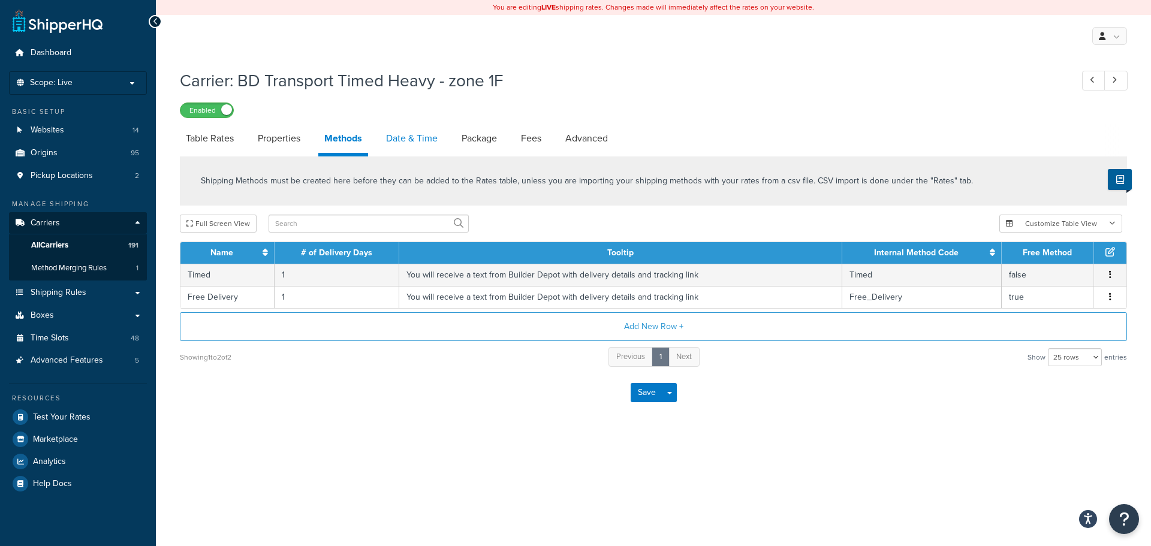
click at [436, 137] on link "Date & Time" at bounding box center [412, 138] width 64 height 29
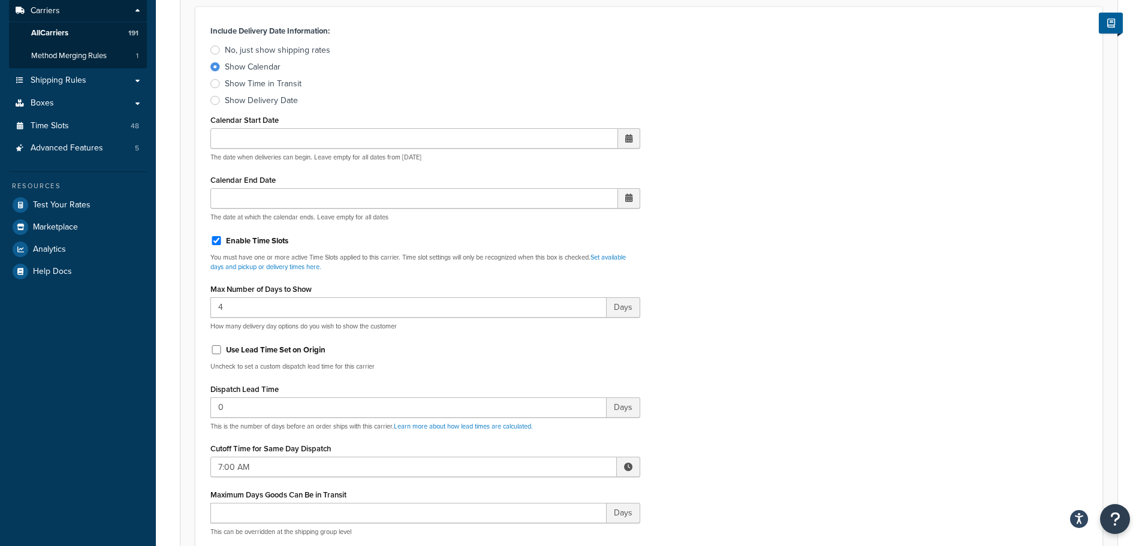
scroll to position [539, 0]
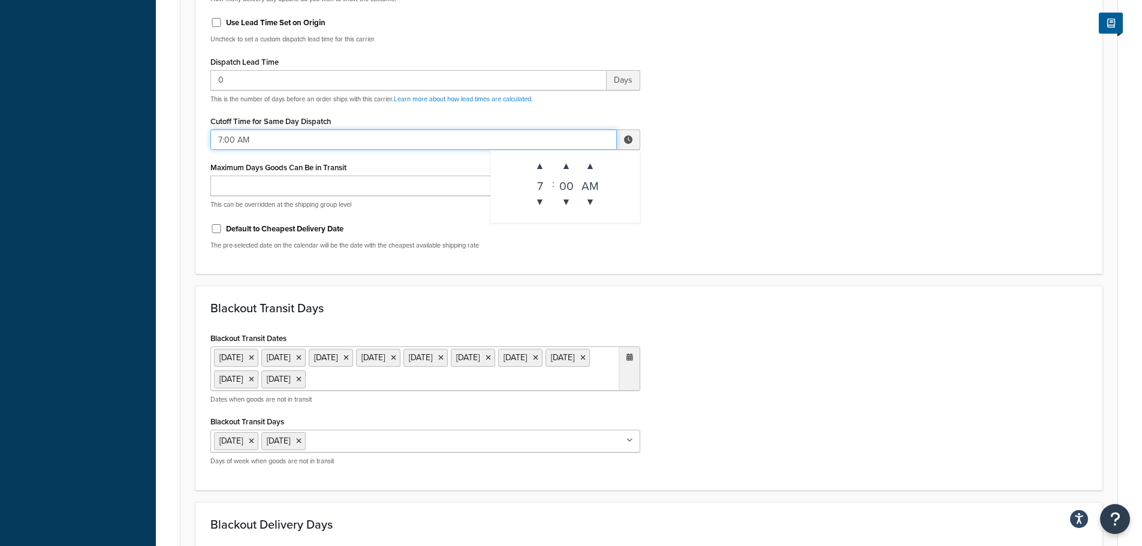
click at [250, 134] on input "7:00 AM" at bounding box center [413, 139] width 406 height 20
click at [540, 166] on span "▲" at bounding box center [540, 166] width 24 height 24
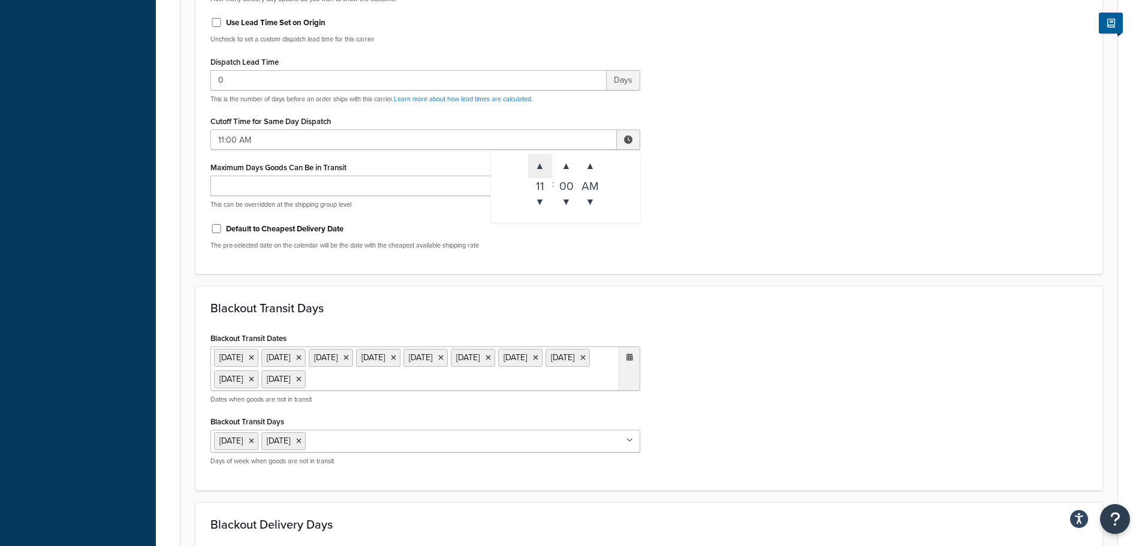
click at [537, 166] on span "▲" at bounding box center [540, 166] width 24 height 24
type input "12:00 PM"
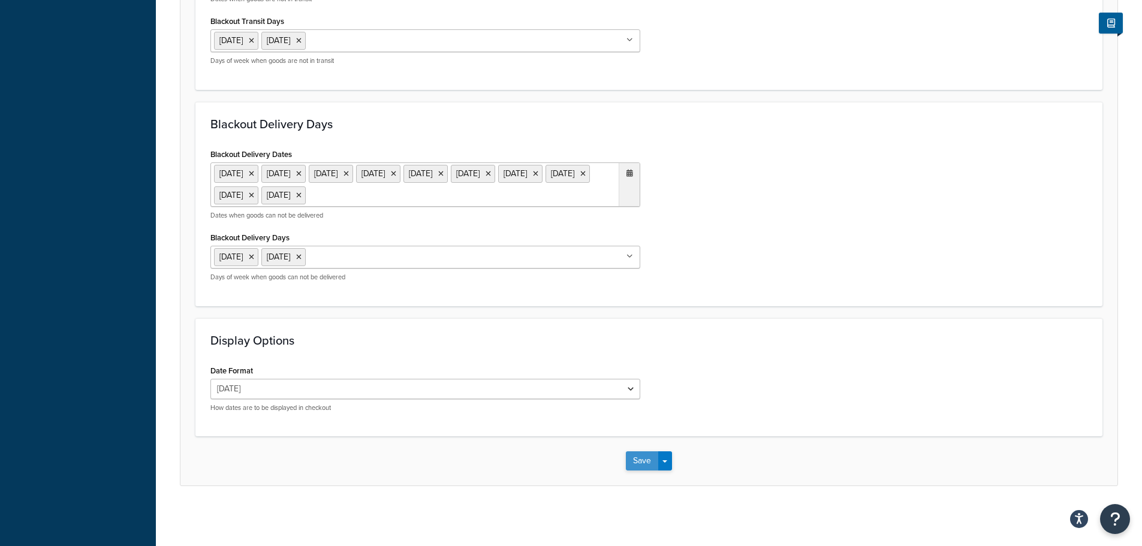
click at [632, 461] on button "Save" at bounding box center [642, 460] width 32 height 19
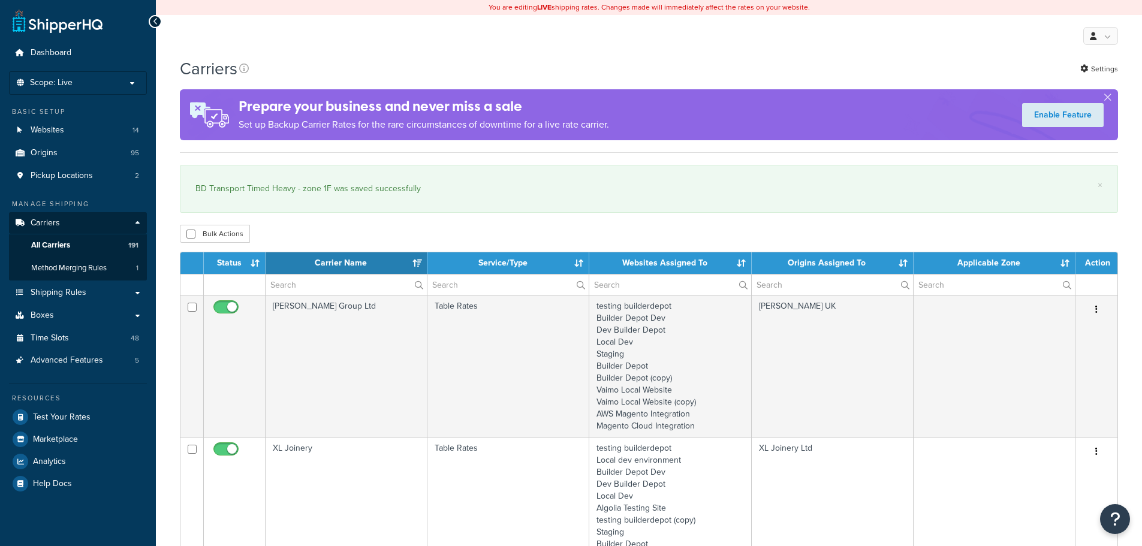
select select "15"
